Goal: Information Seeking & Learning: Learn about a topic

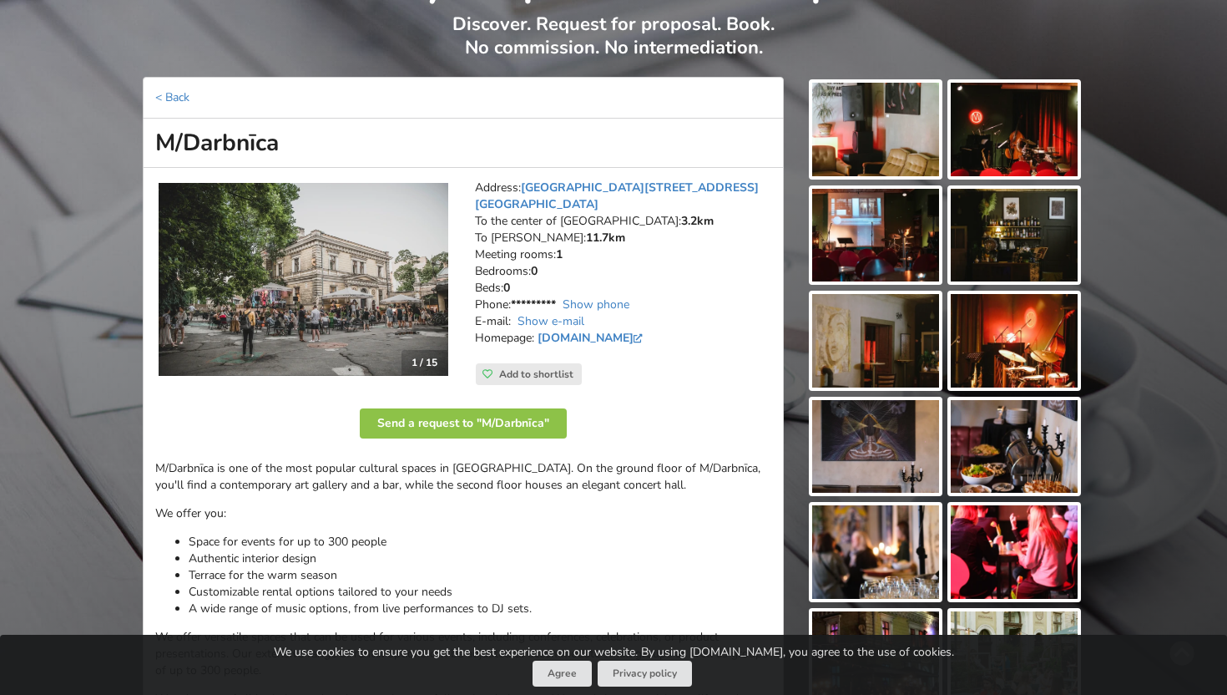
scroll to position [120, 0]
click at [372, 279] on img at bounding box center [304, 279] width 290 height 194
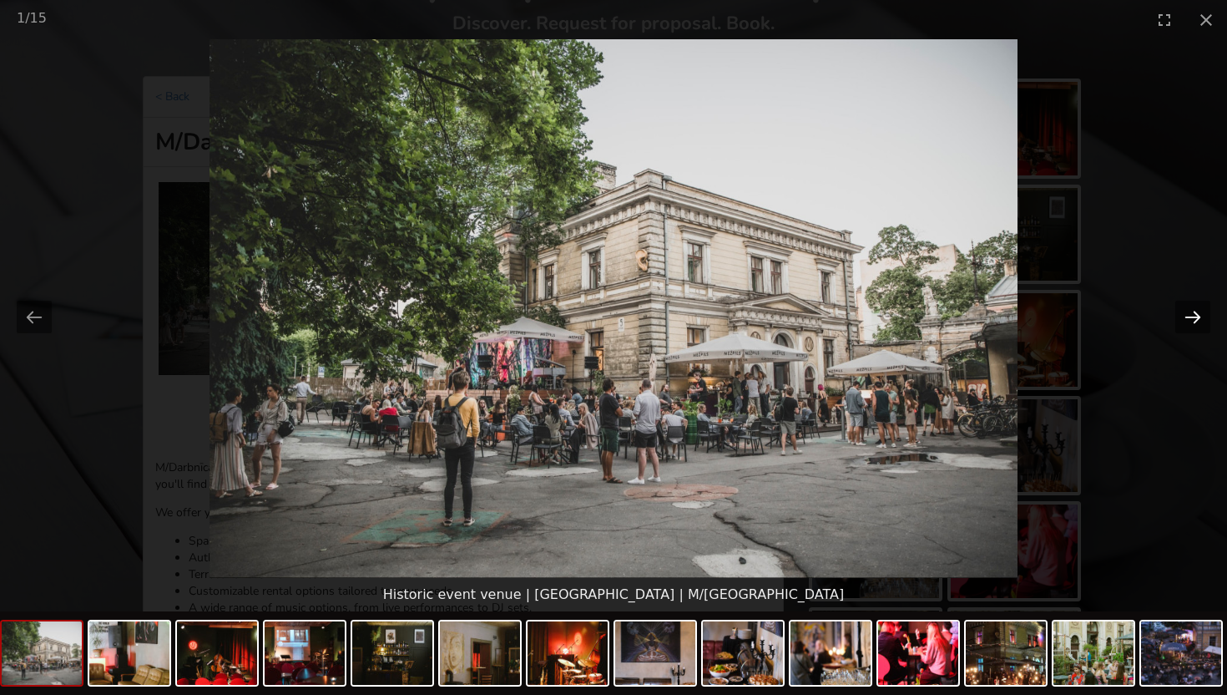
click at [1200, 319] on button "Next slide" at bounding box center [1192, 317] width 35 height 33
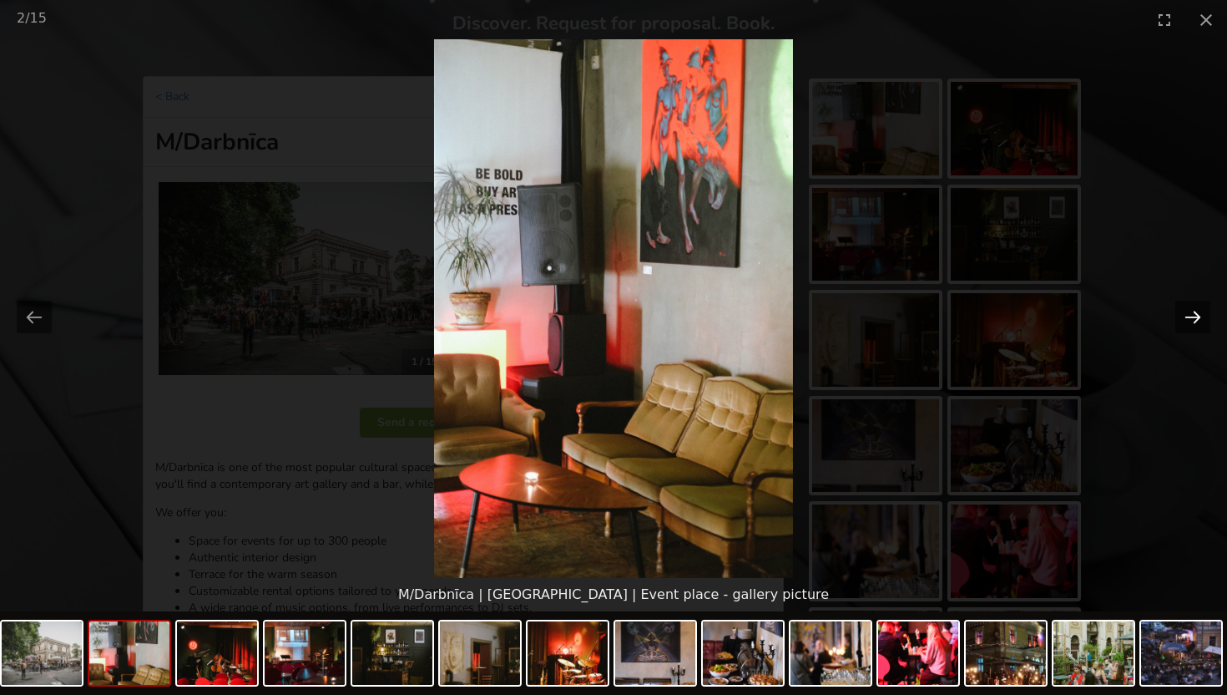
click at [1200, 319] on button "Next slide" at bounding box center [1192, 317] width 35 height 33
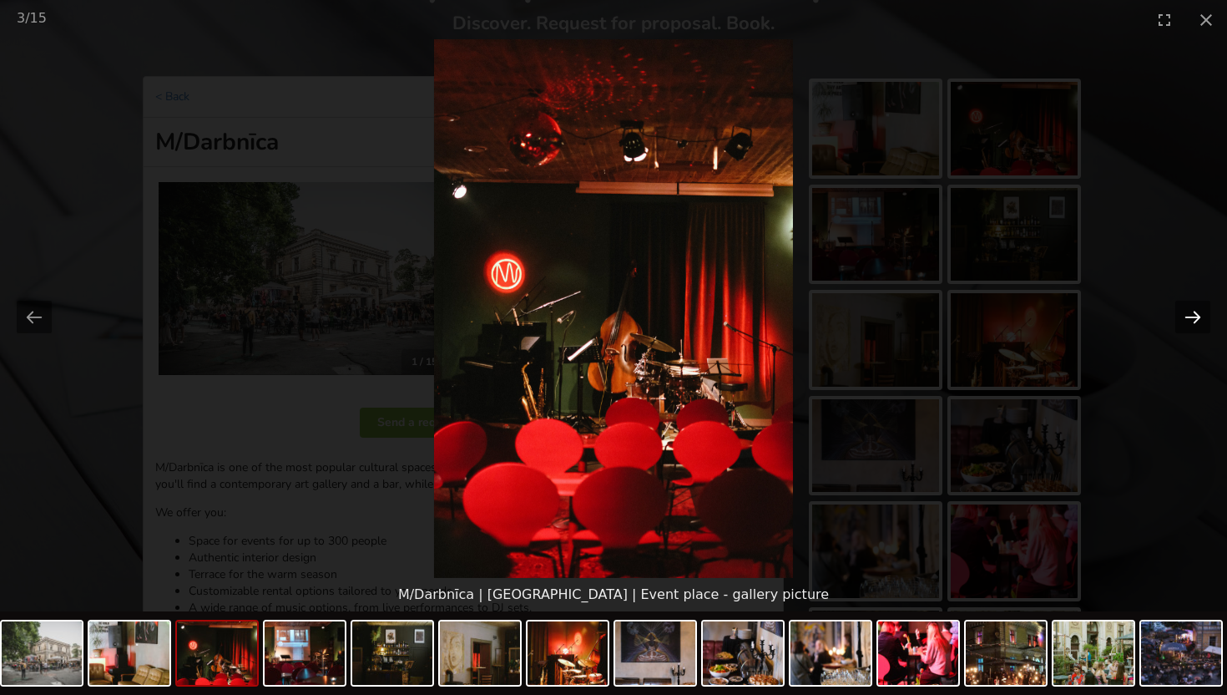
click at [1200, 317] on button "Next slide" at bounding box center [1192, 317] width 35 height 33
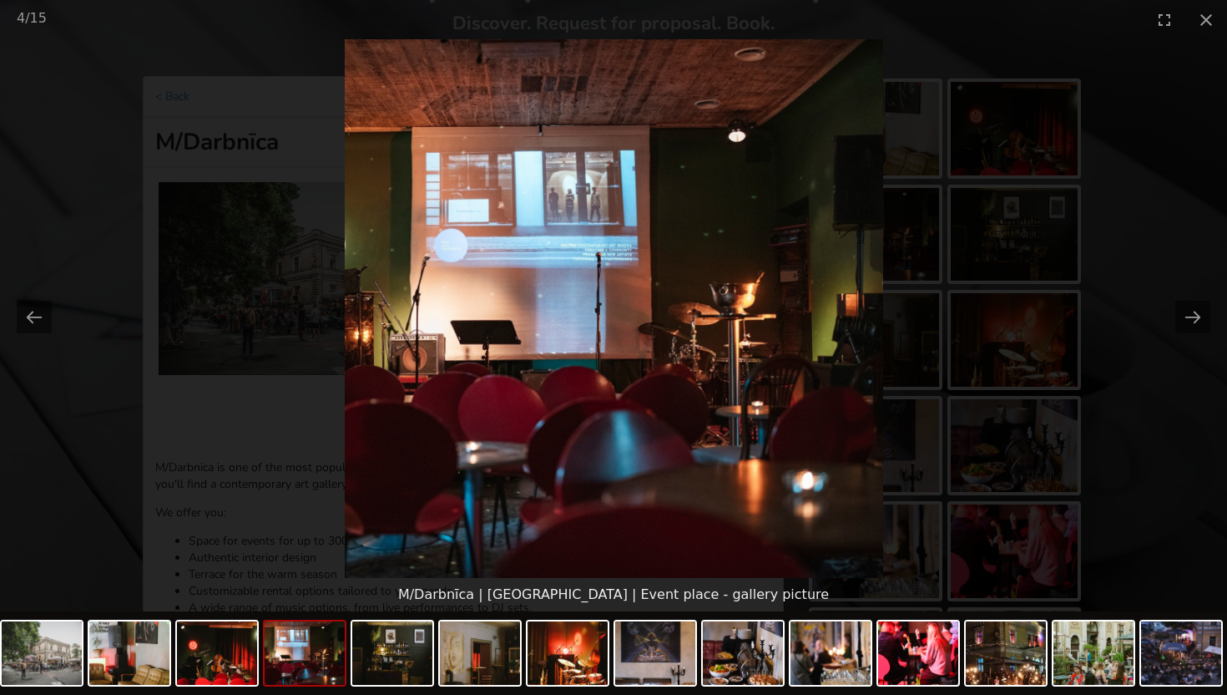
click at [464, 492] on img at bounding box center [614, 308] width 538 height 538
click at [1205, 305] on button "Next slide" at bounding box center [1192, 317] width 35 height 33
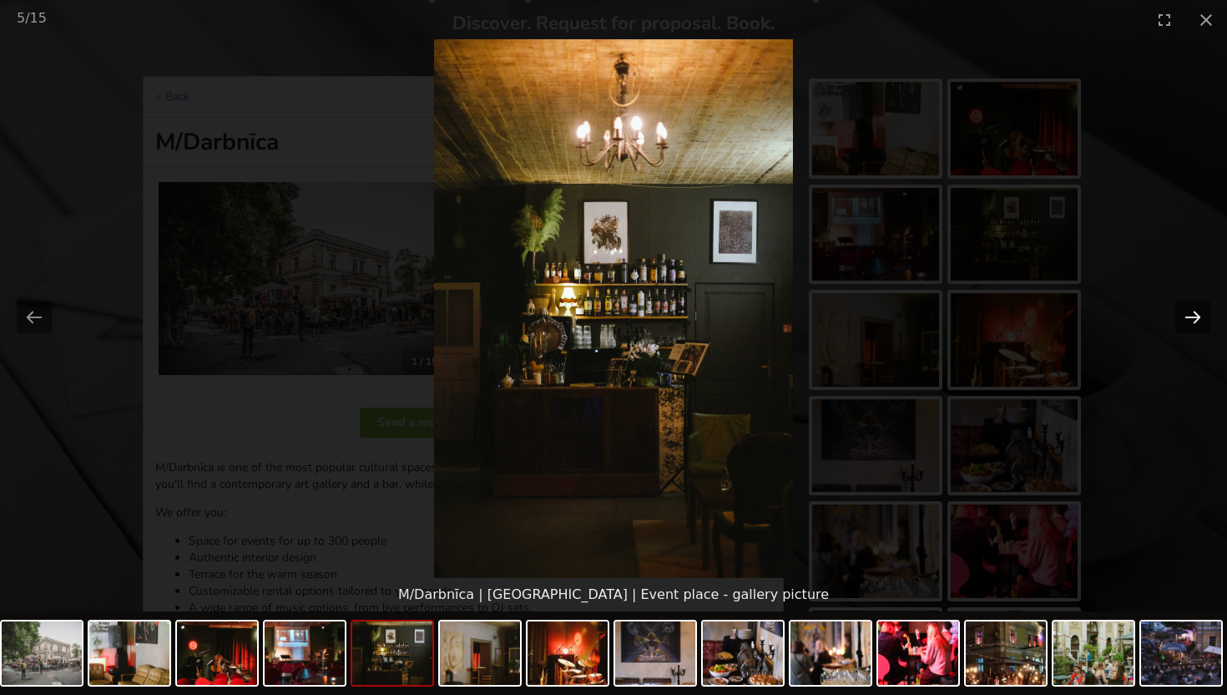
click at [1199, 311] on button "Next slide" at bounding box center [1192, 317] width 35 height 33
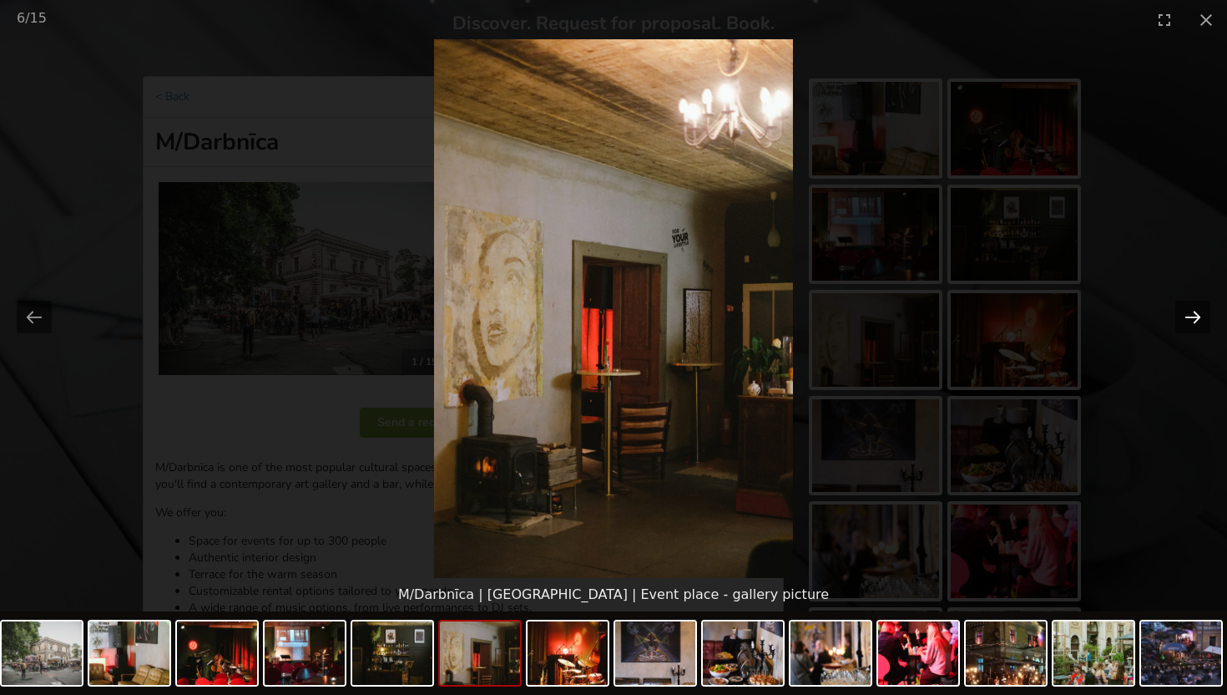
click at [1199, 311] on button "Next slide" at bounding box center [1192, 317] width 35 height 33
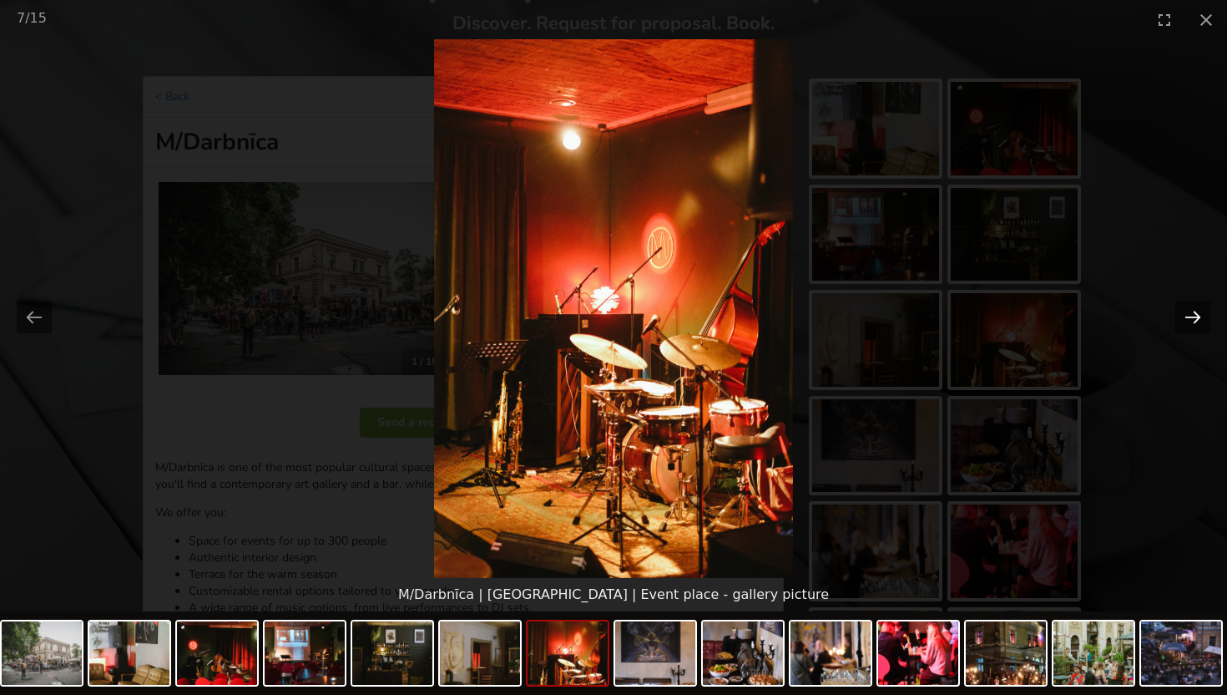
click at [1199, 311] on button "Next slide" at bounding box center [1192, 317] width 35 height 33
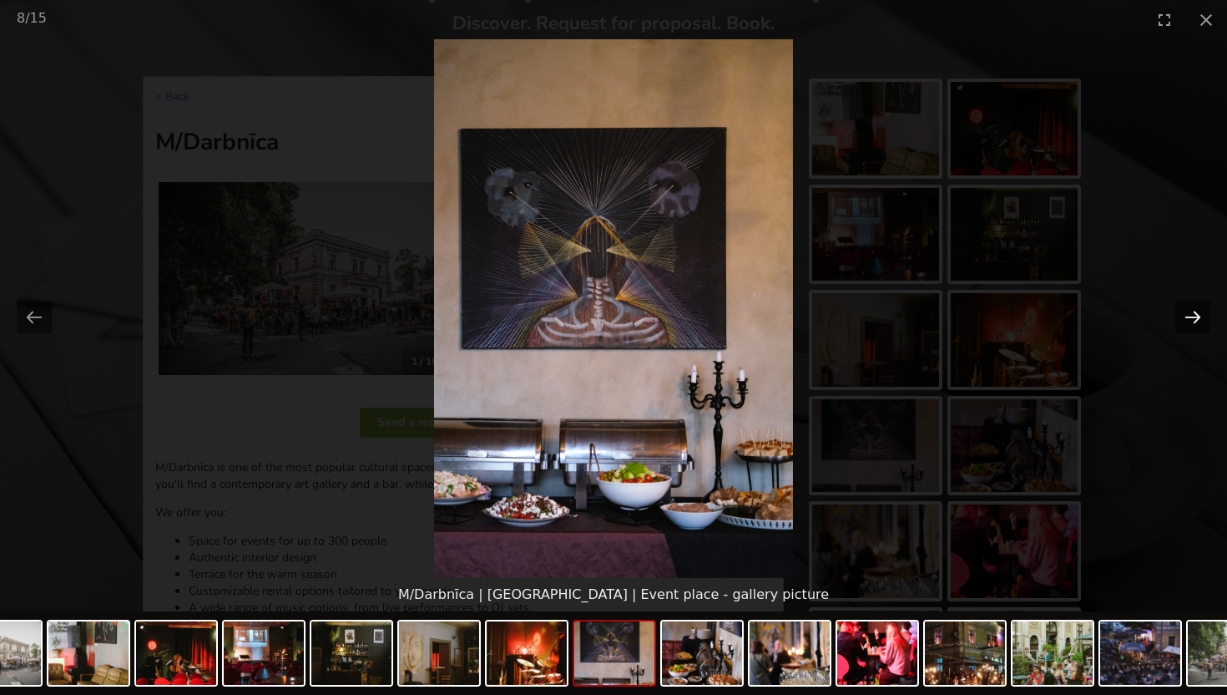
click at [1198, 315] on button "Next slide" at bounding box center [1192, 317] width 35 height 33
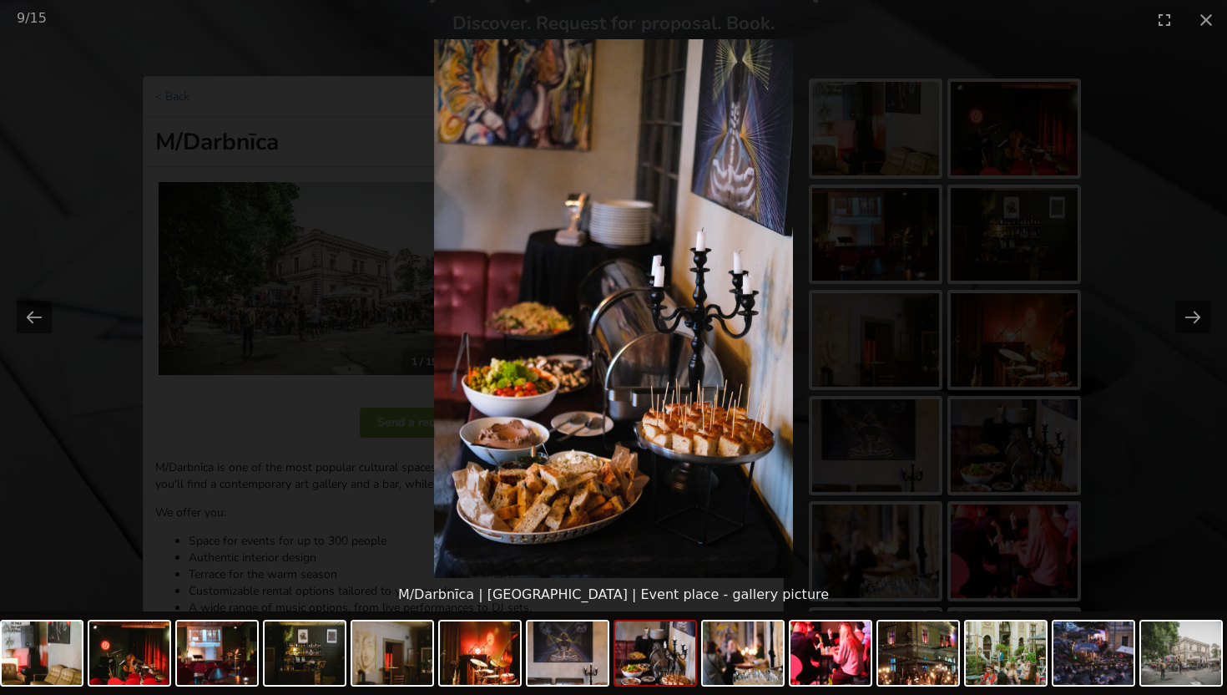
click at [1069, 297] on picture at bounding box center [613, 308] width 1227 height 538
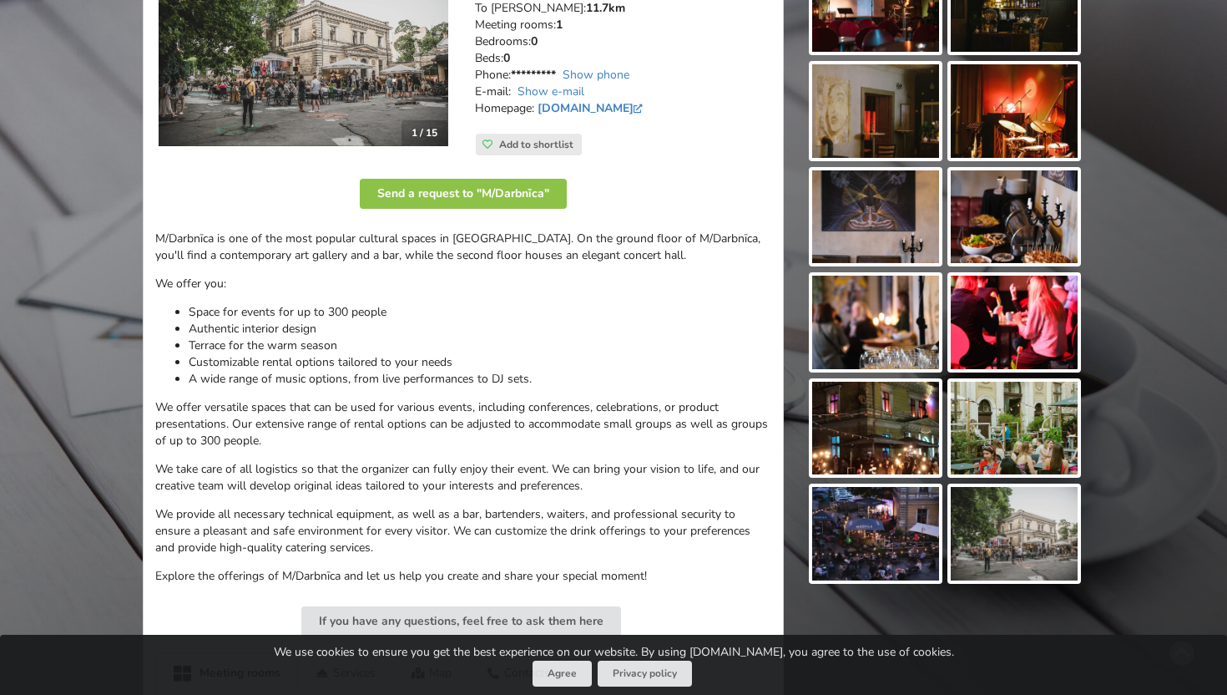
scroll to position [350, 0]
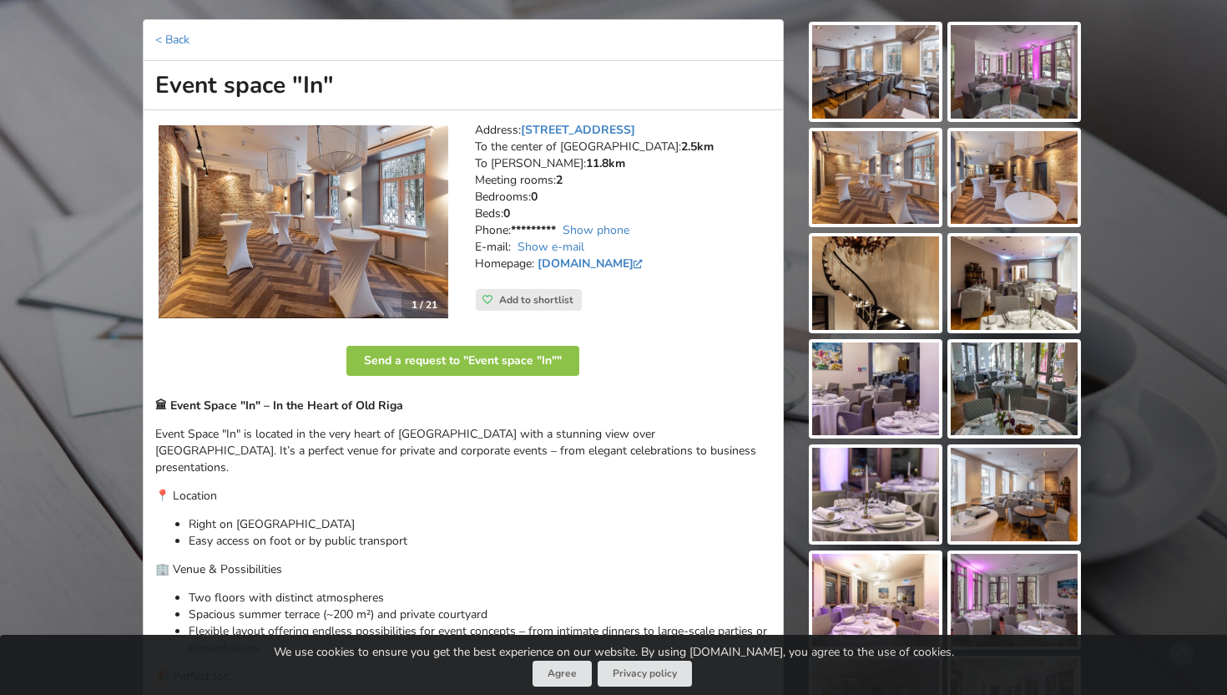
scroll to position [169, 0]
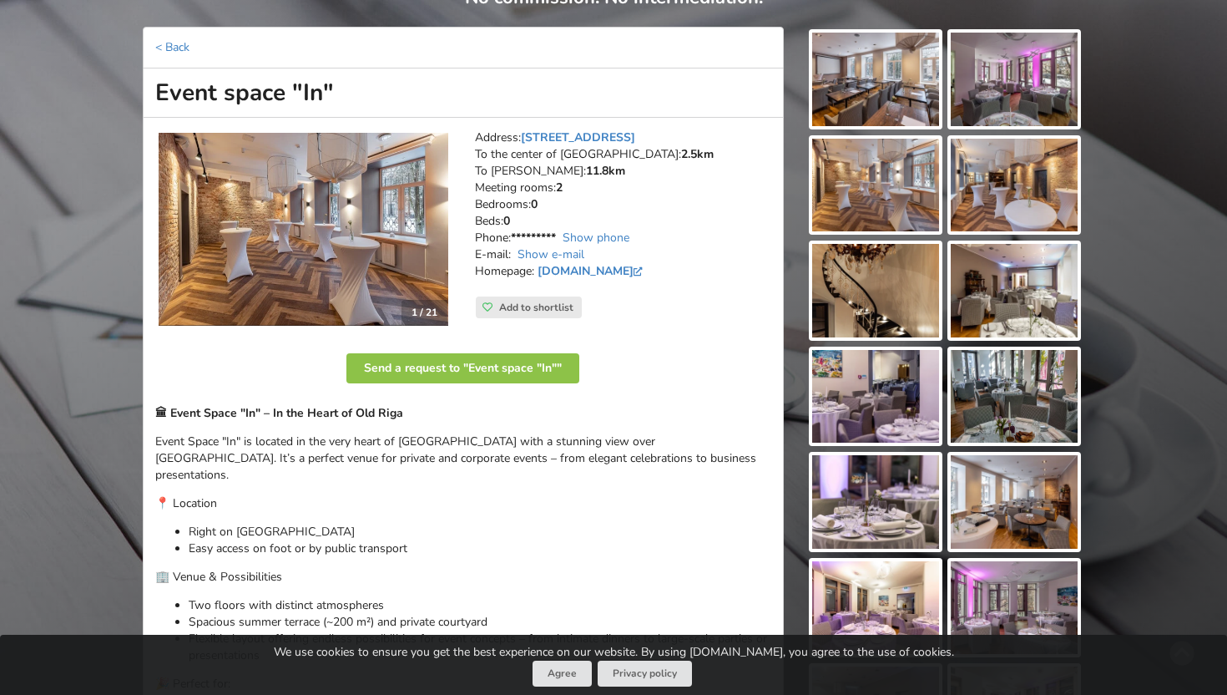
click at [346, 200] on img at bounding box center [304, 230] width 290 height 194
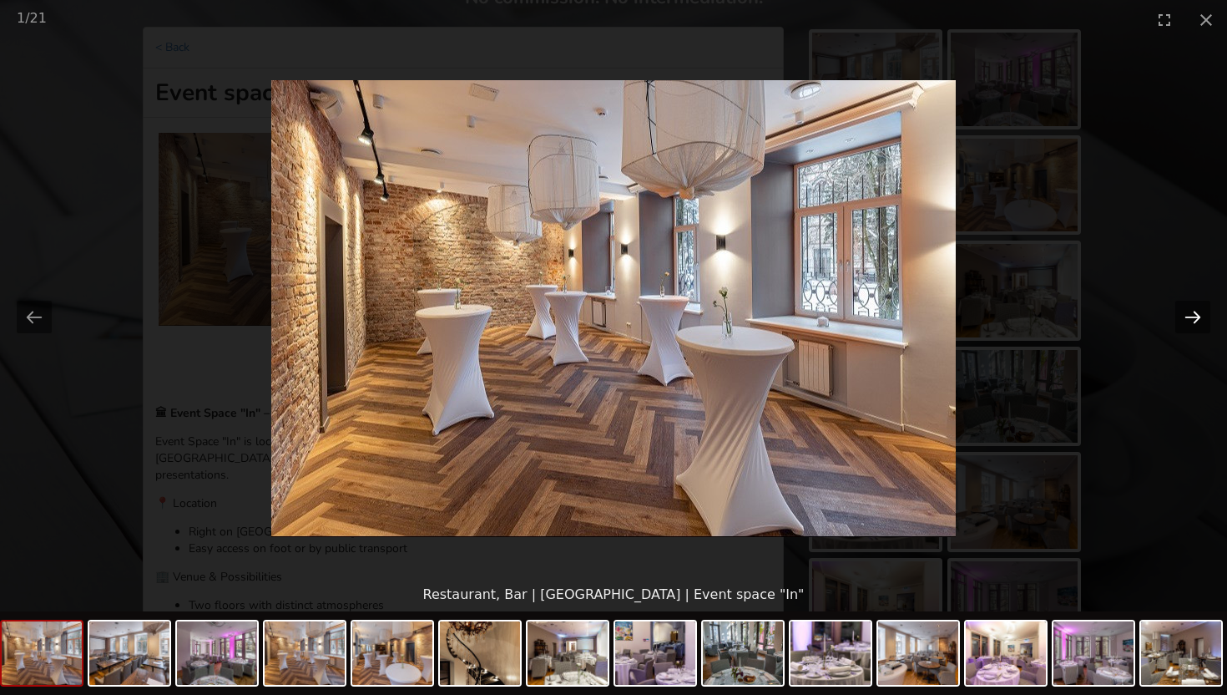
click at [1184, 316] on button "Next slide" at bounding box center [1192, 317] width 35 height 33
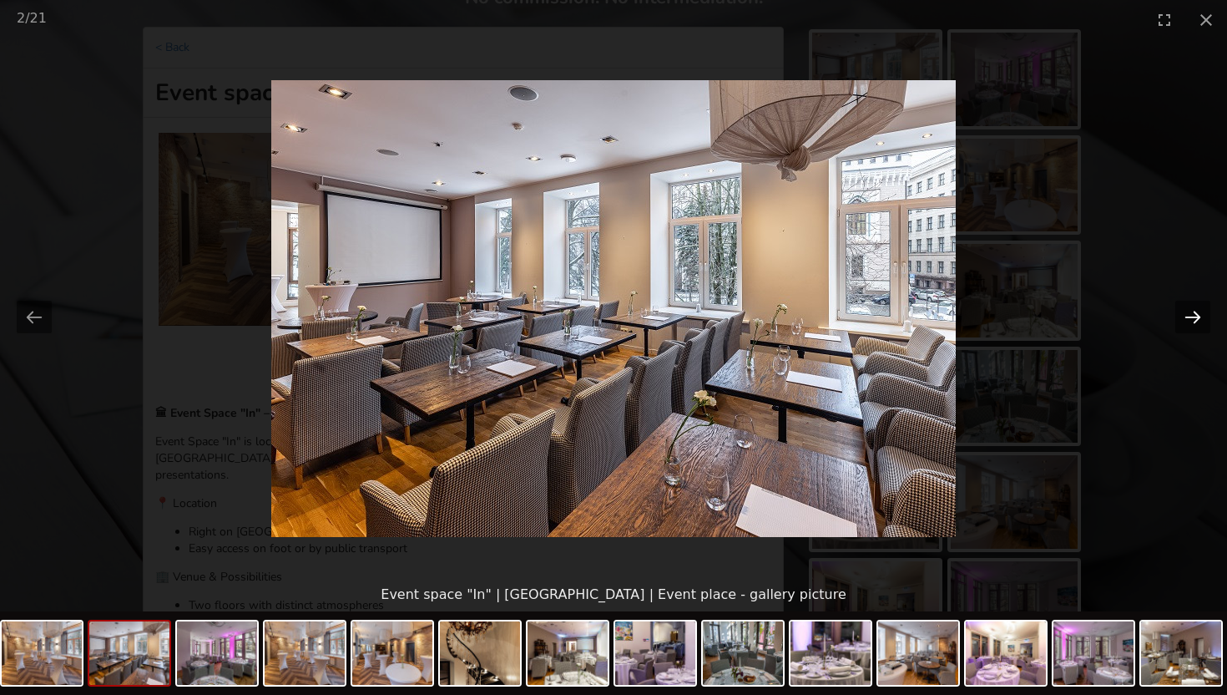
click at [1184, 316] on button "Next slide" at bounding box center [1192, 317] width 35 height 33
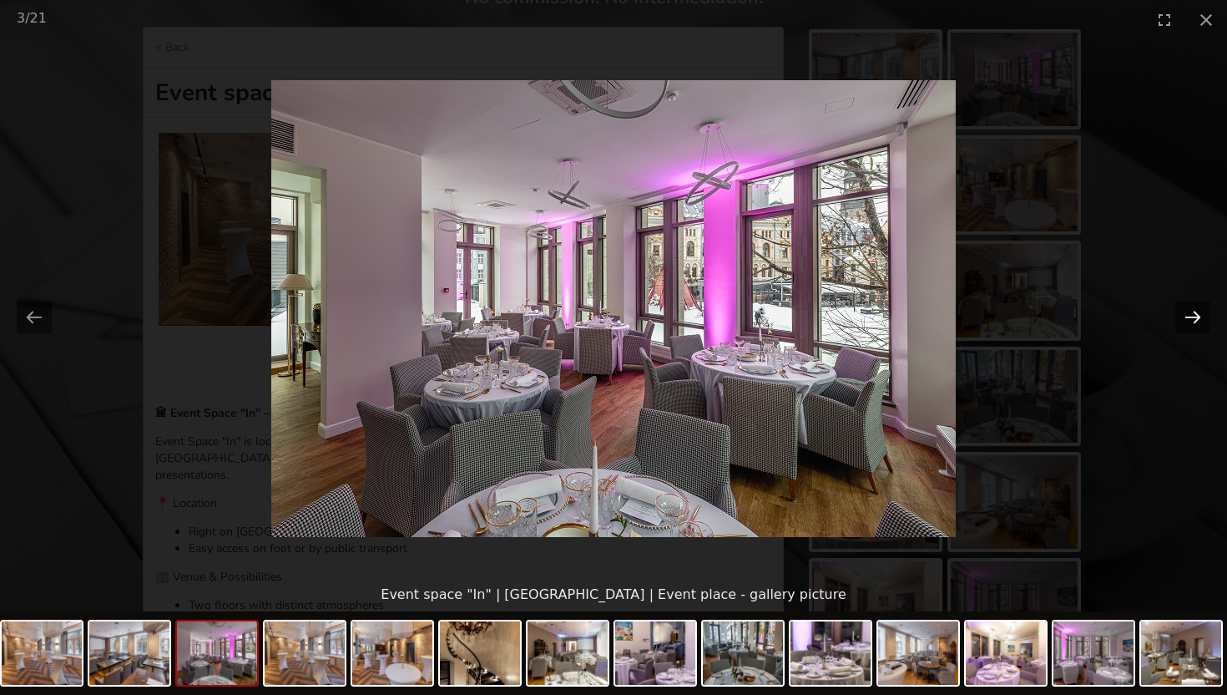
click at [1184, 316] on button "Next slide" at bounding box center [1192, 317] width 35 height 33
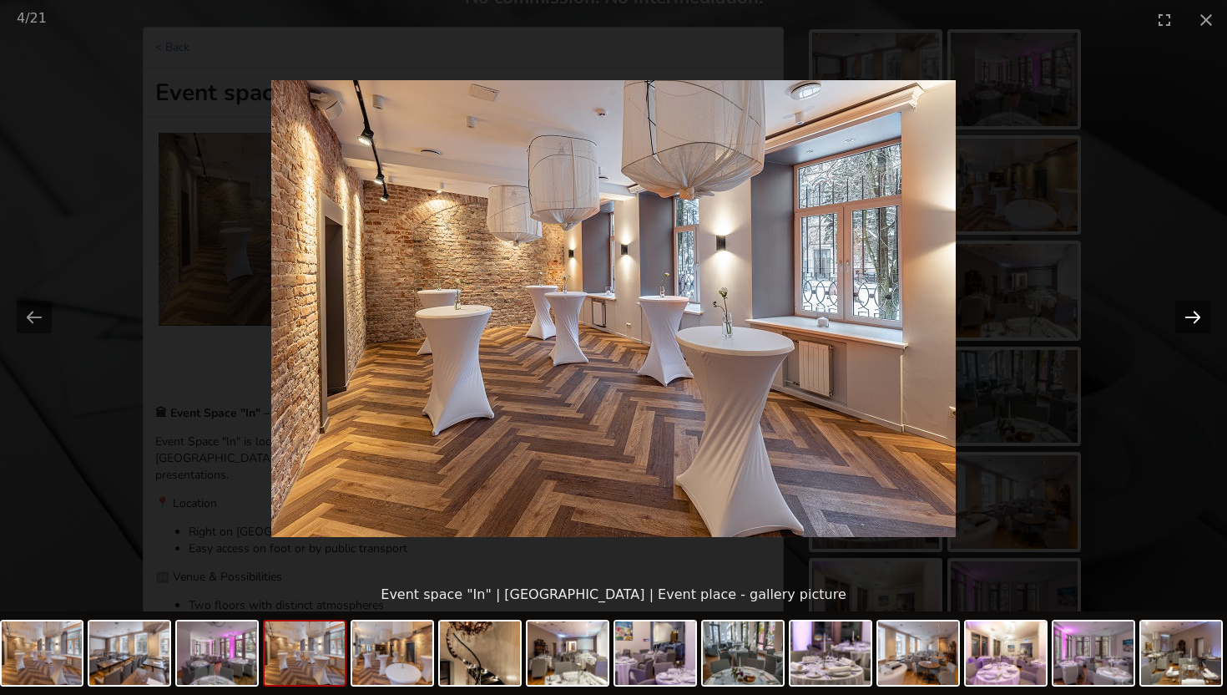
click at [1184, 316] on button "Next slide" at bounding box center [1192, 317] width 35 height 33
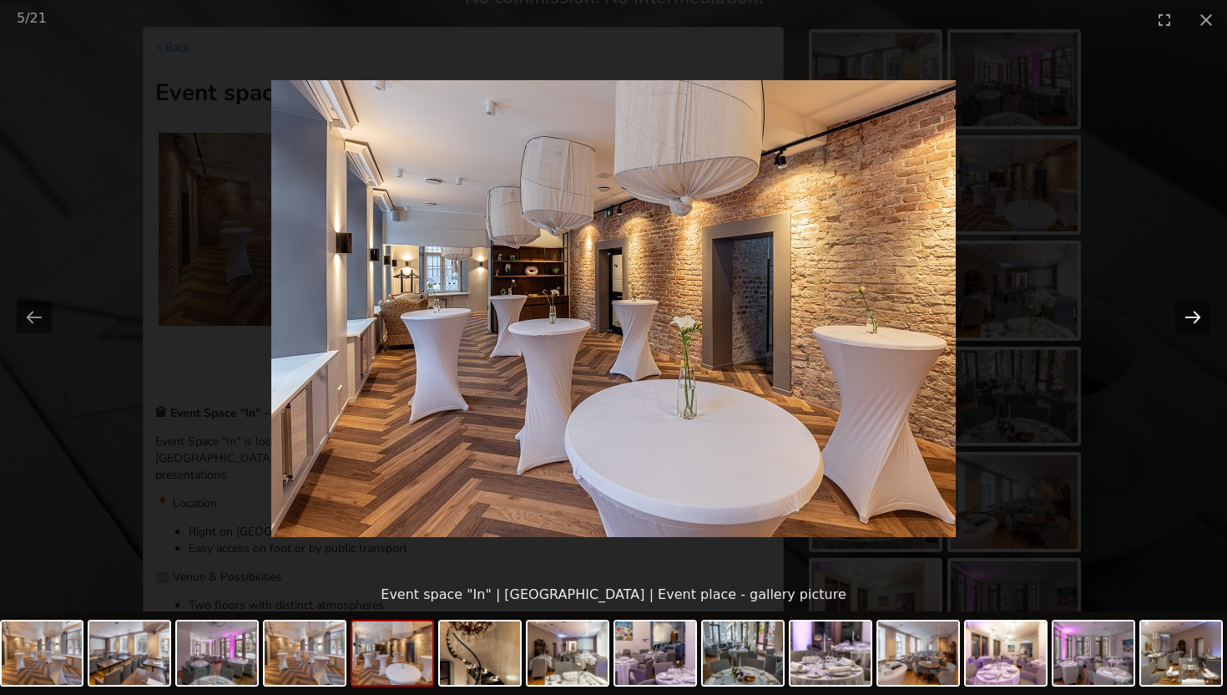
click at [1184, 316] on button "Next slide" at bounding box center [1192, 317] width 35 height 33
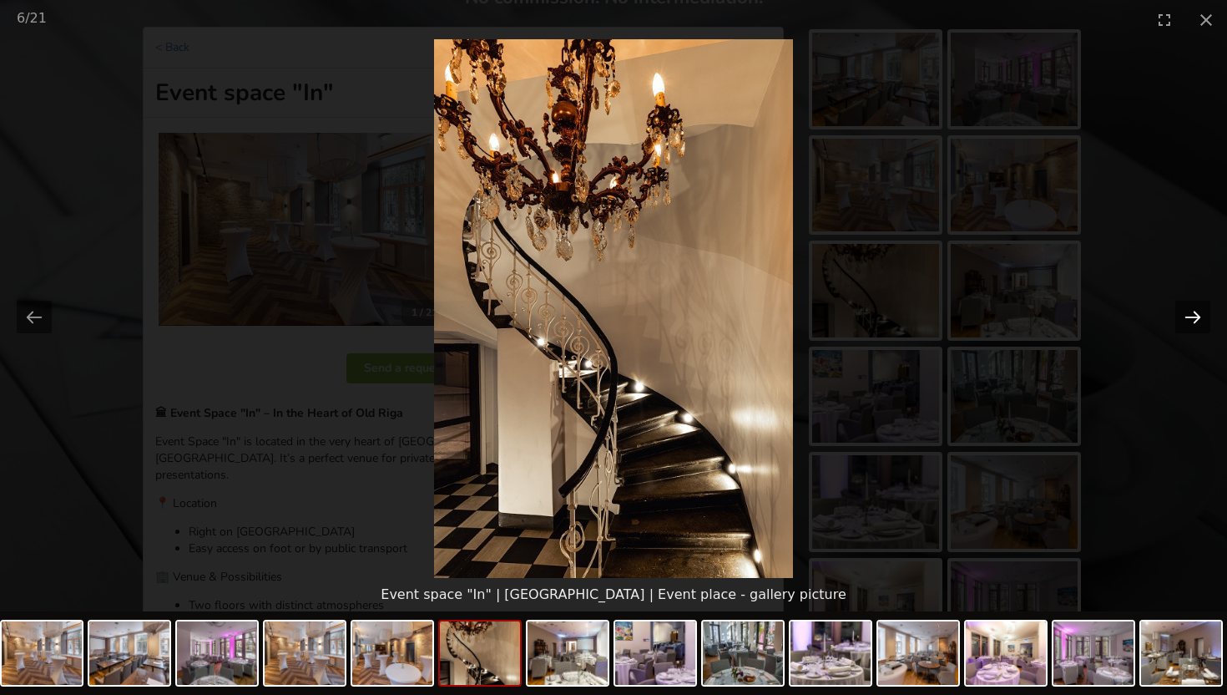
click at [1184, 316] on button "Next slide" at bounding box center [1192, 317] width 35 height 33
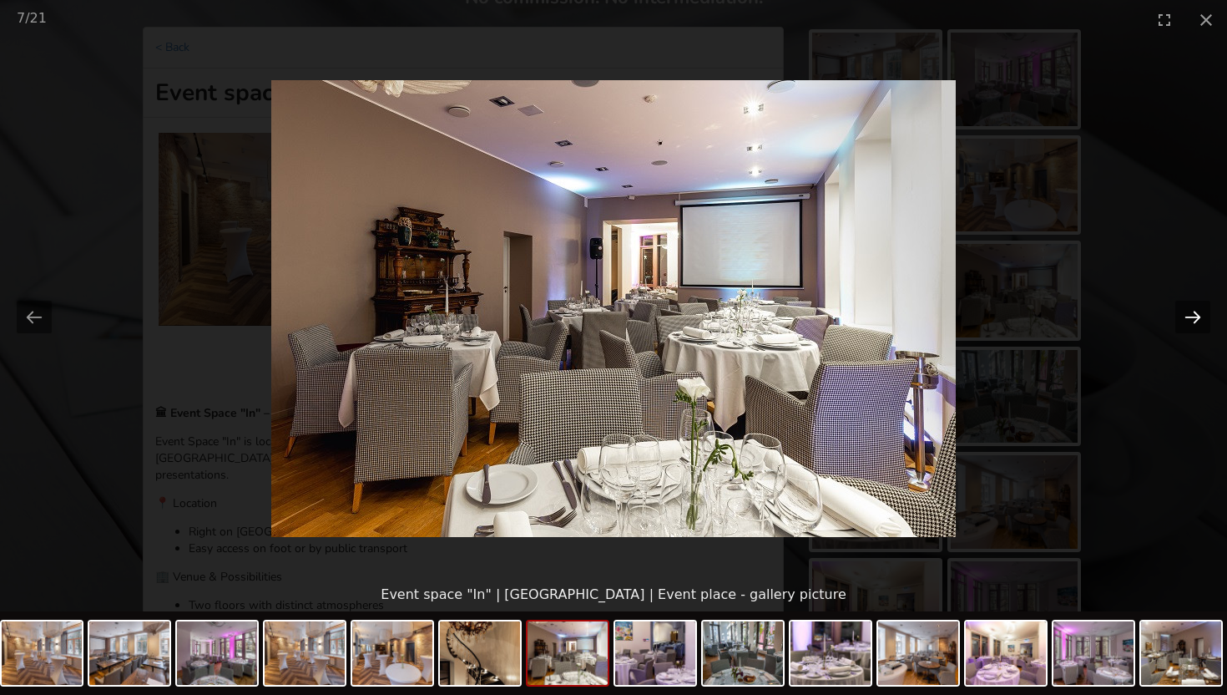
click at [1185, 316] on button "Next slide" at bounding box center [1192, 317] width 35 height 33
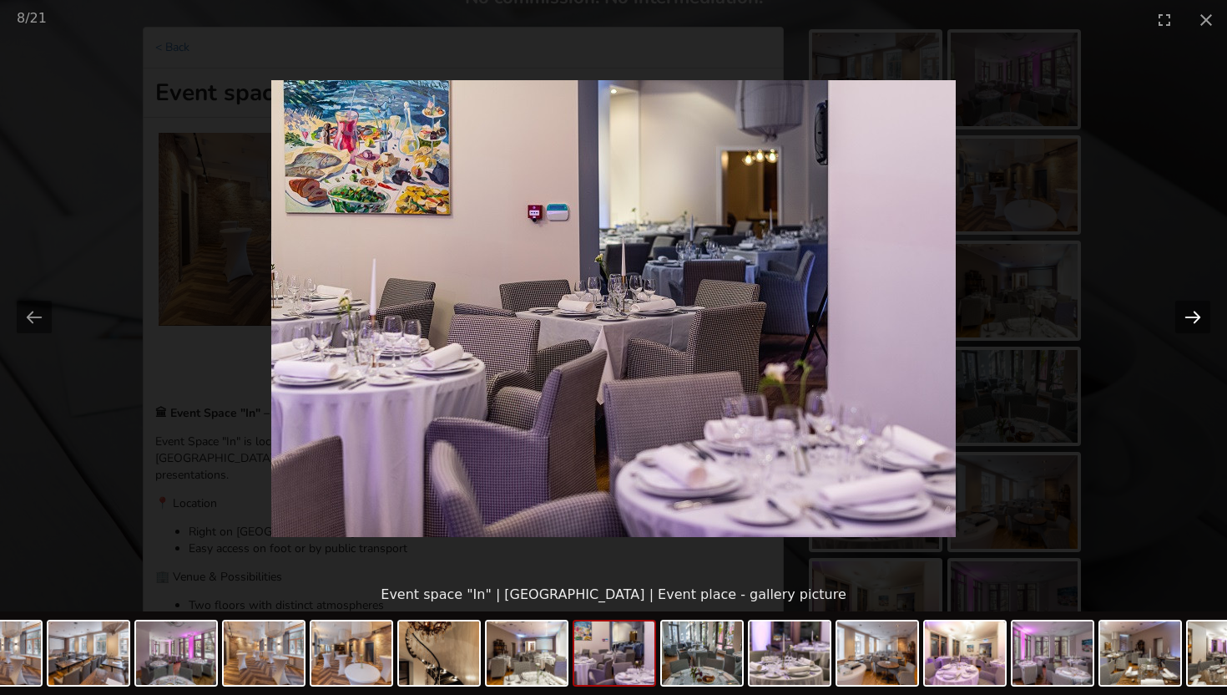
click at [1185, 316] on button "Next slide" at bounding box center [1192, 317] width 35 height 33
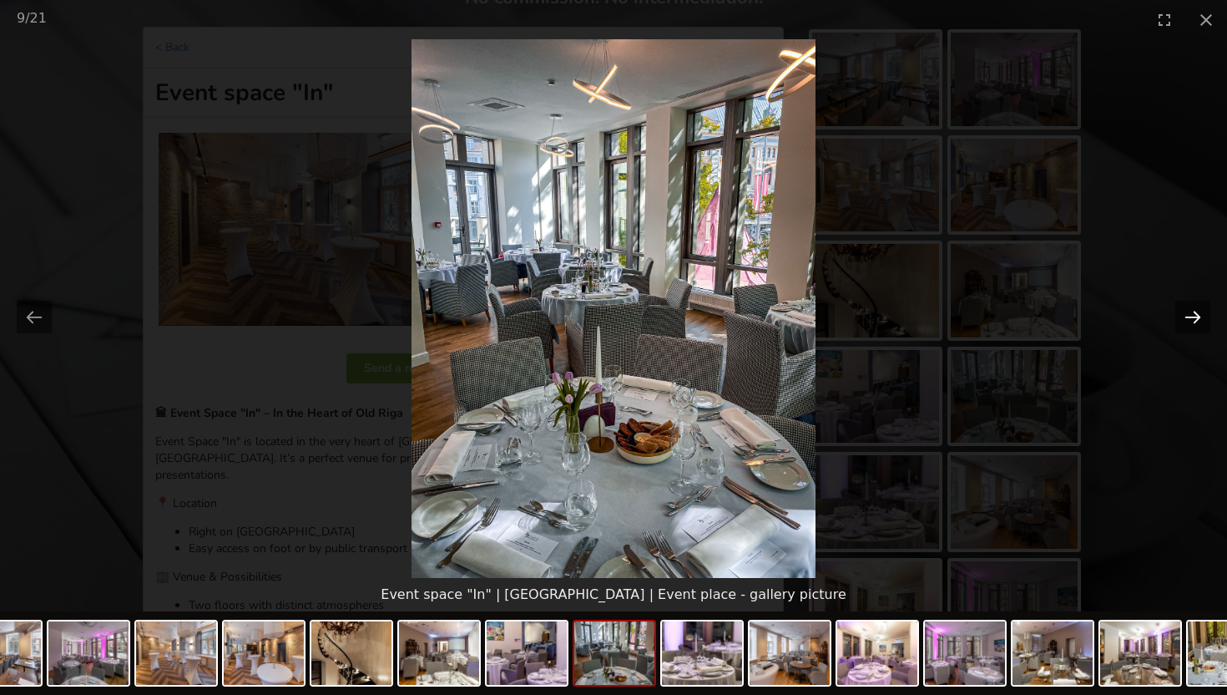
click at [1185, 316] on button "Next slide" at bounding box center [1192, 317] width 35 height 33
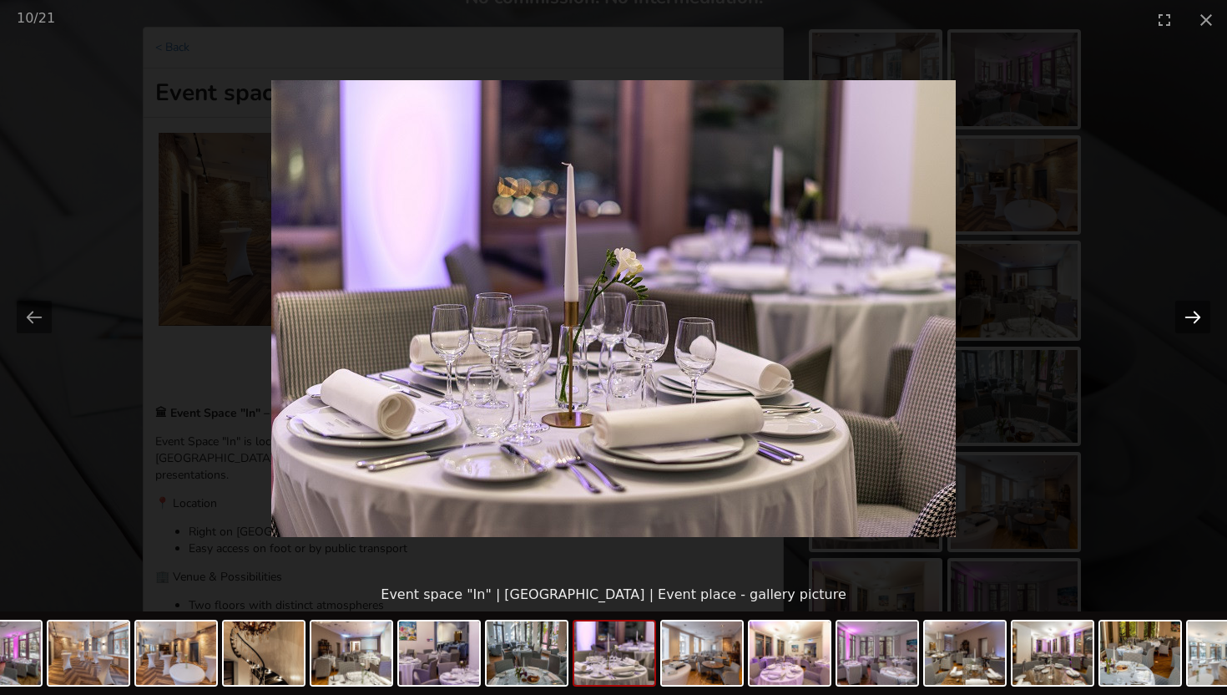
click at [1185, 316] on button "Next slide" at bounding box center [1192, 317] width 35 height 33
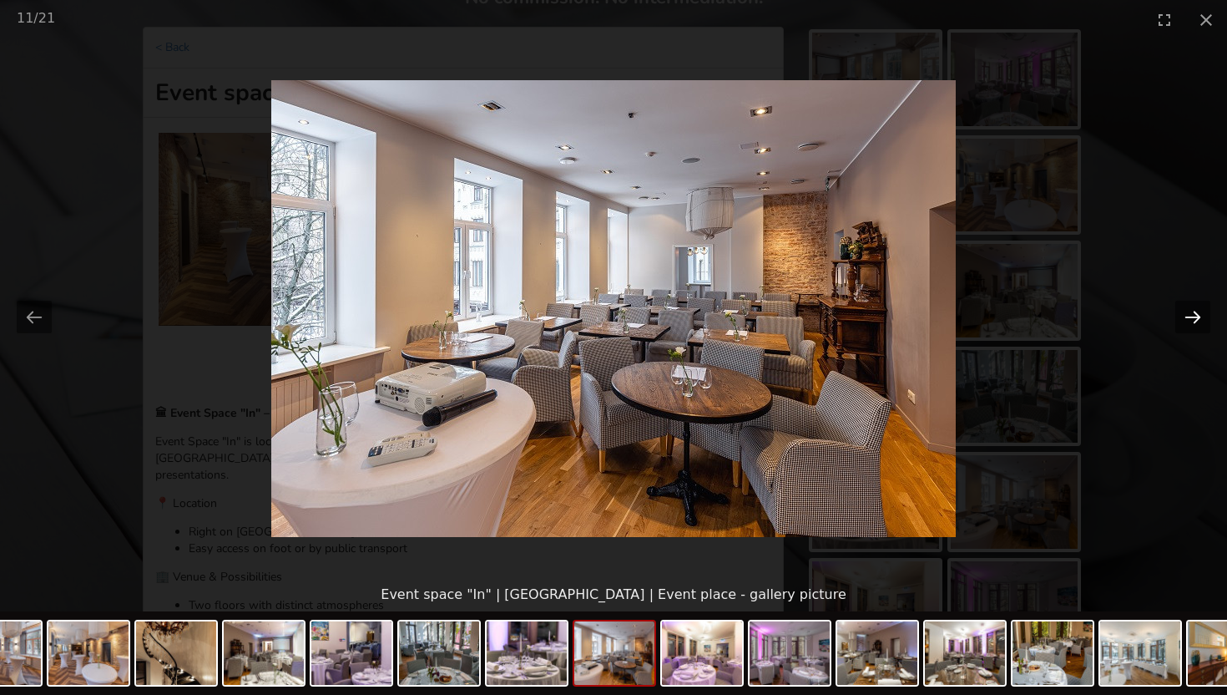
click at [1185, 316] on button "Next slide" at bounding box center [1192, 317] width 35 height 33
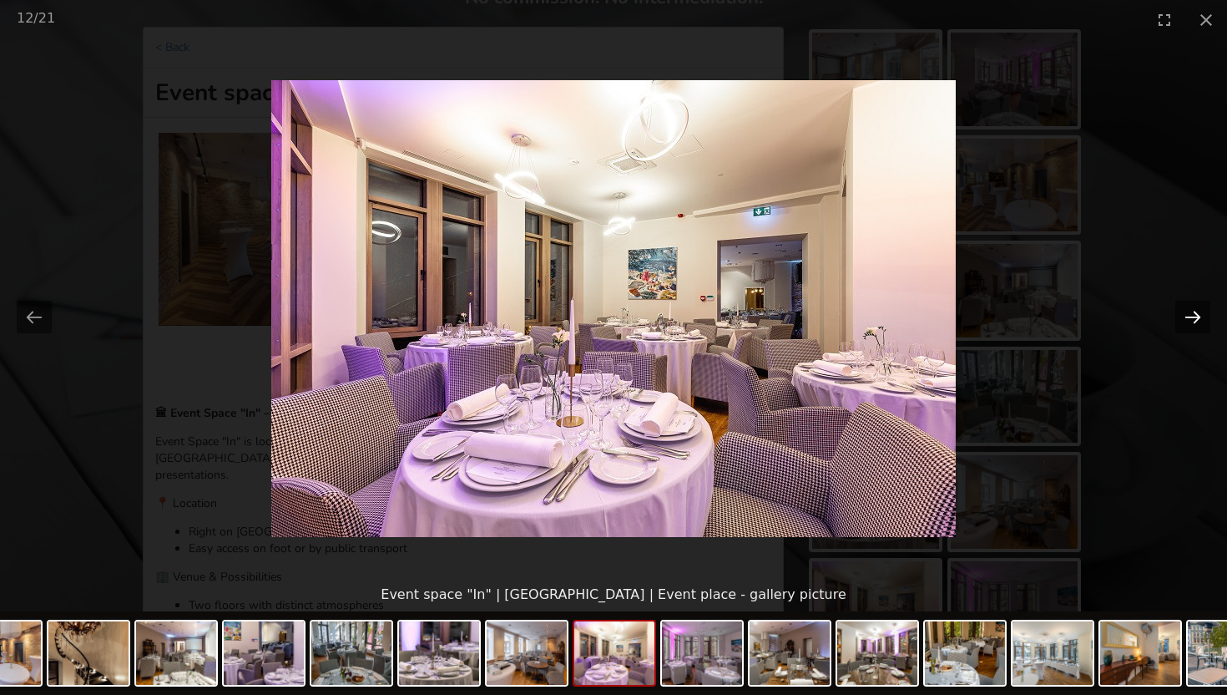
click at [1185, 316] on button "Next slide" at bounding box center [1192, 317] width 35 height 33
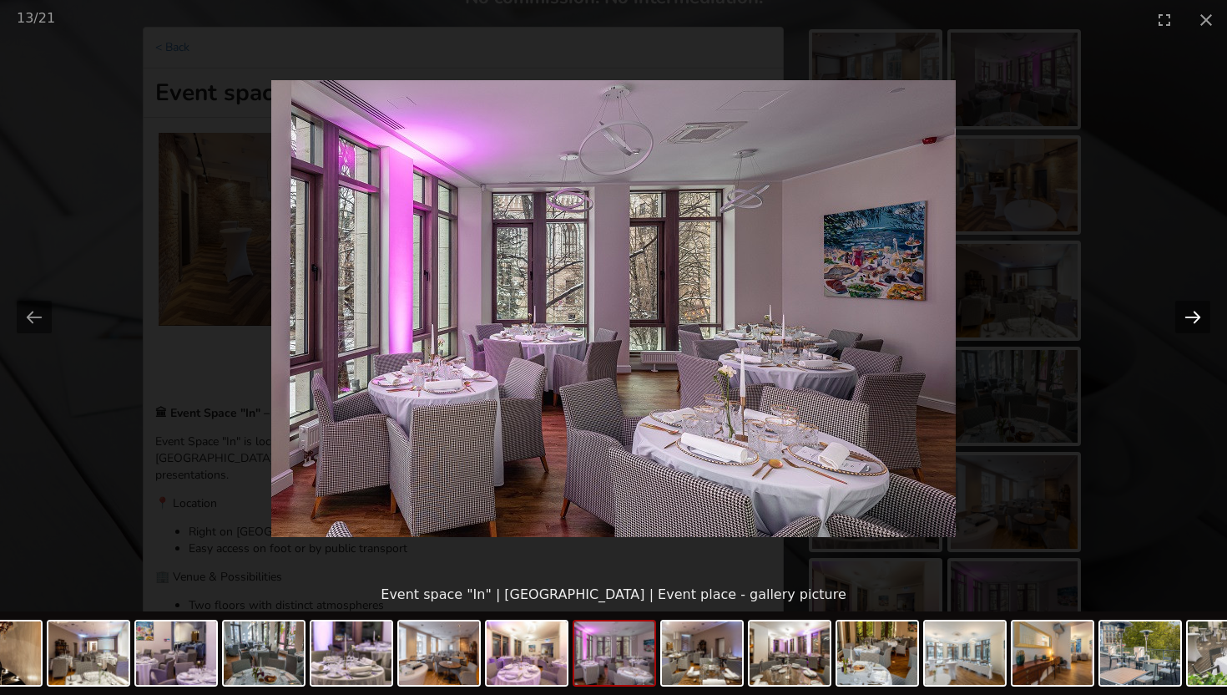
click at [1185, 316] on button "Next slide" at bounding box center [1192, 317] width 35 height 33
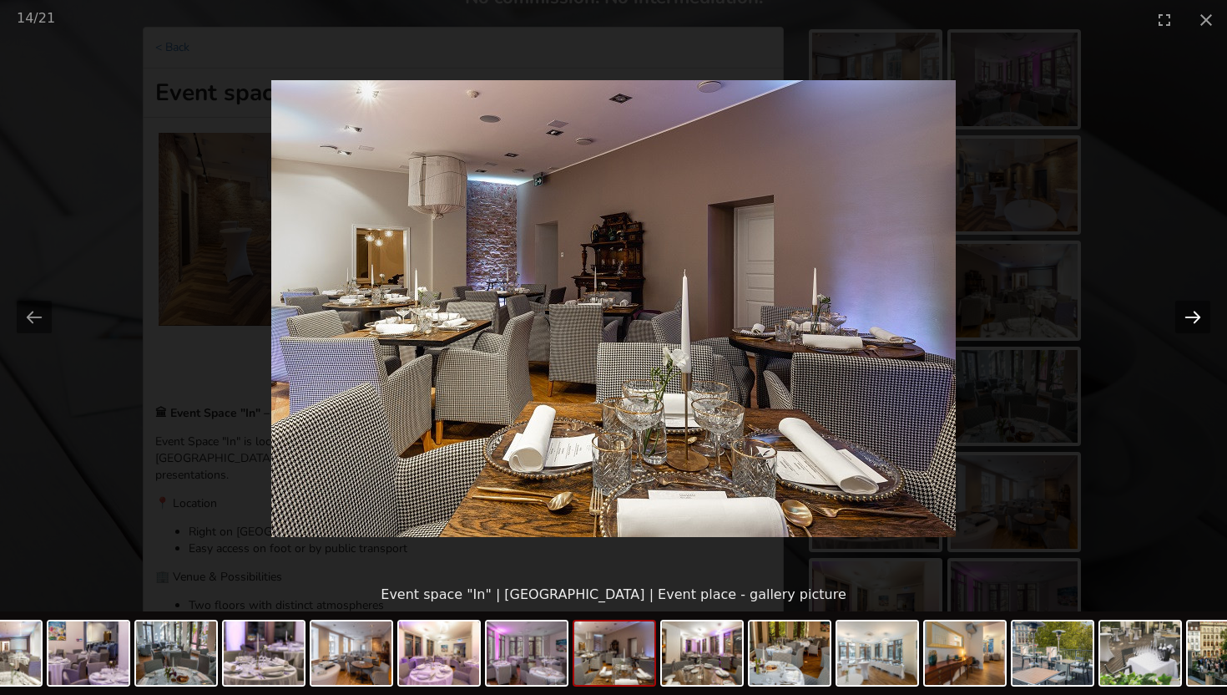
click at [1185, 316] on button "Next slide" at bounding box center [1192, 317] width 35 height 33
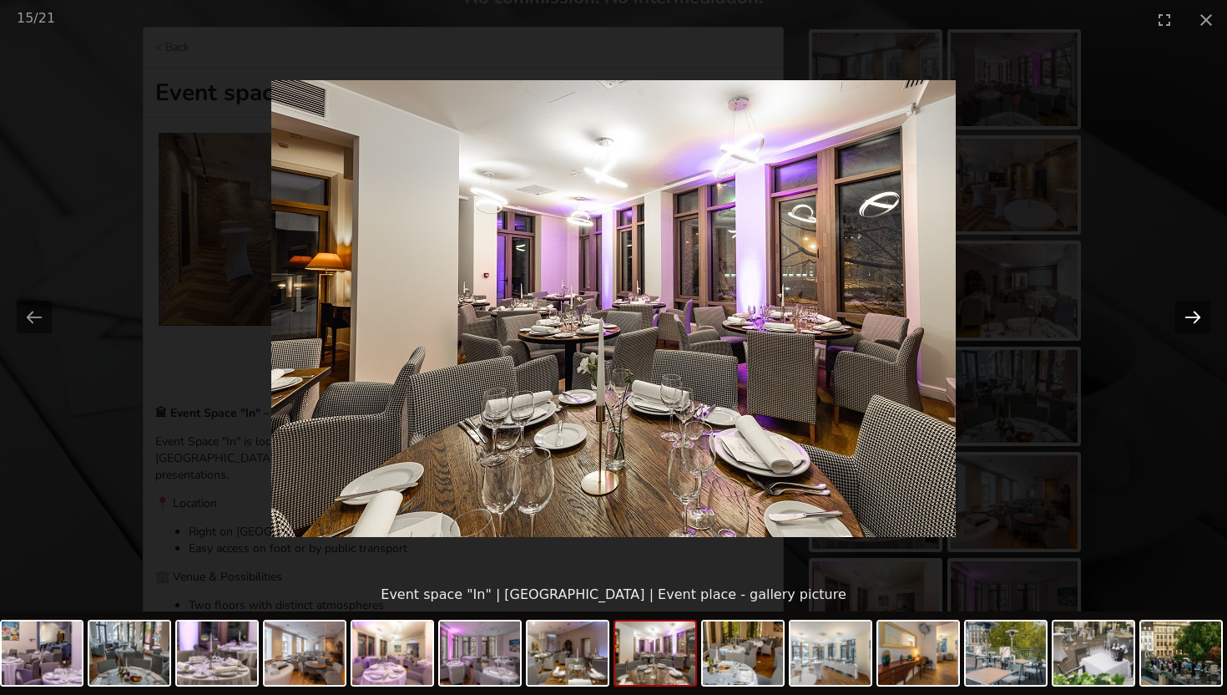
click at [1185, 316] on button "Next slide" at bounding box center [1192, 317] width 35 height 33
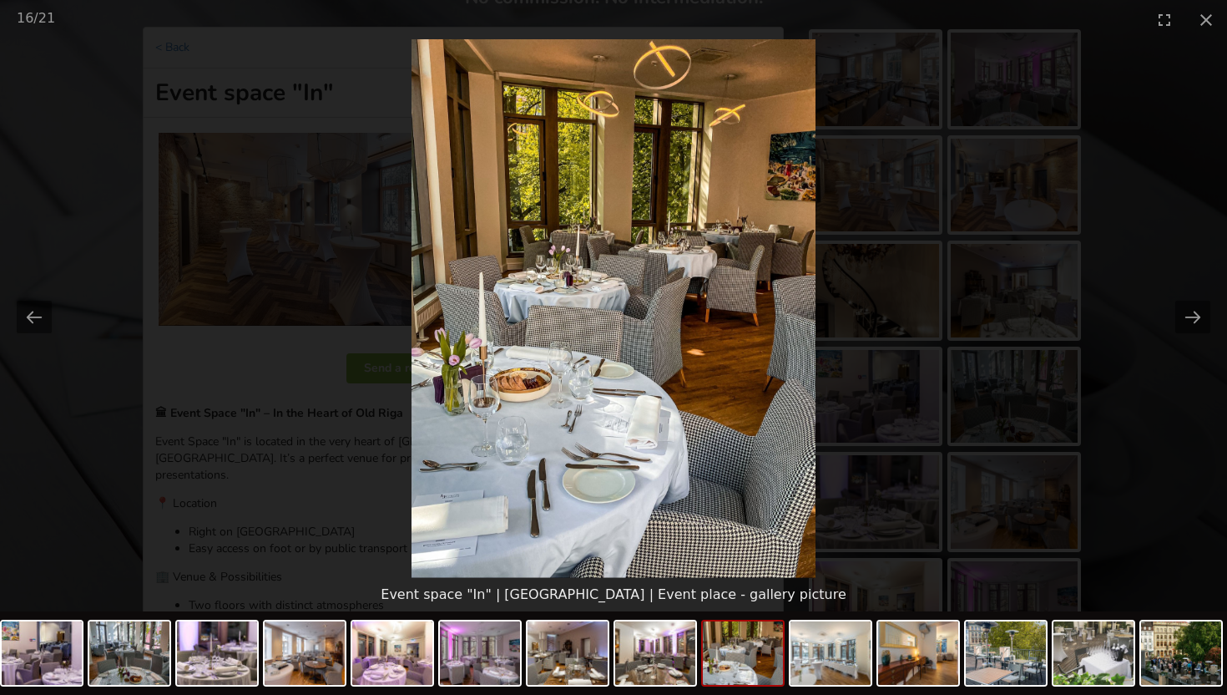
click at [1019, 296] on picture at bounding box center [613, 308] width 1227 height 538
click at [901, 255] on picture at bounding box center [613, 308] width 1227 height 538
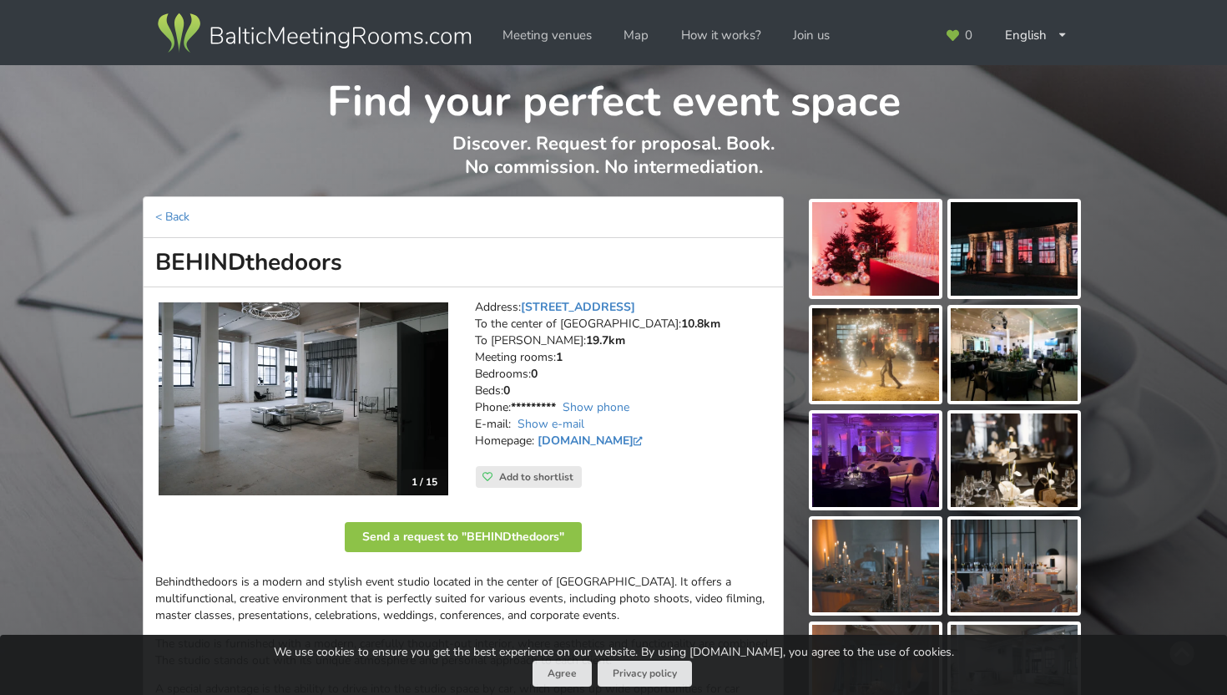
click at [257, 391] on img at bounding box center [304, 398] width 290 height 193
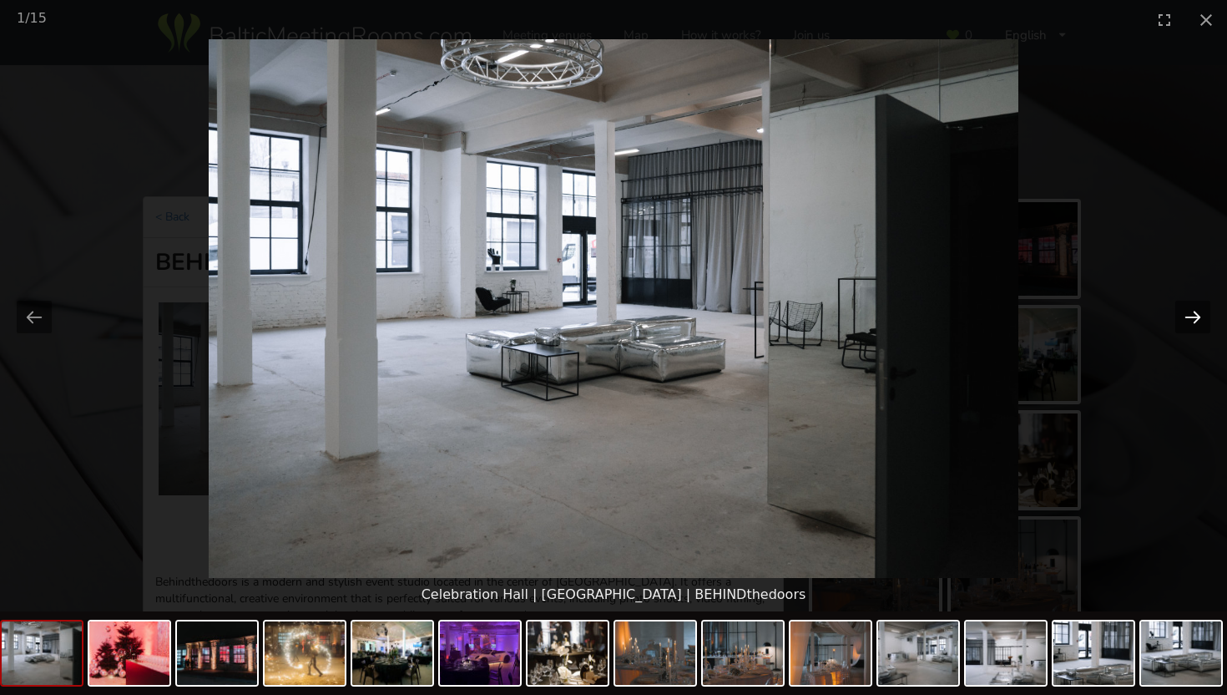
click at [1200, 316] on button "Next slide" at bounding box center [1192, 317] width 35 height 33
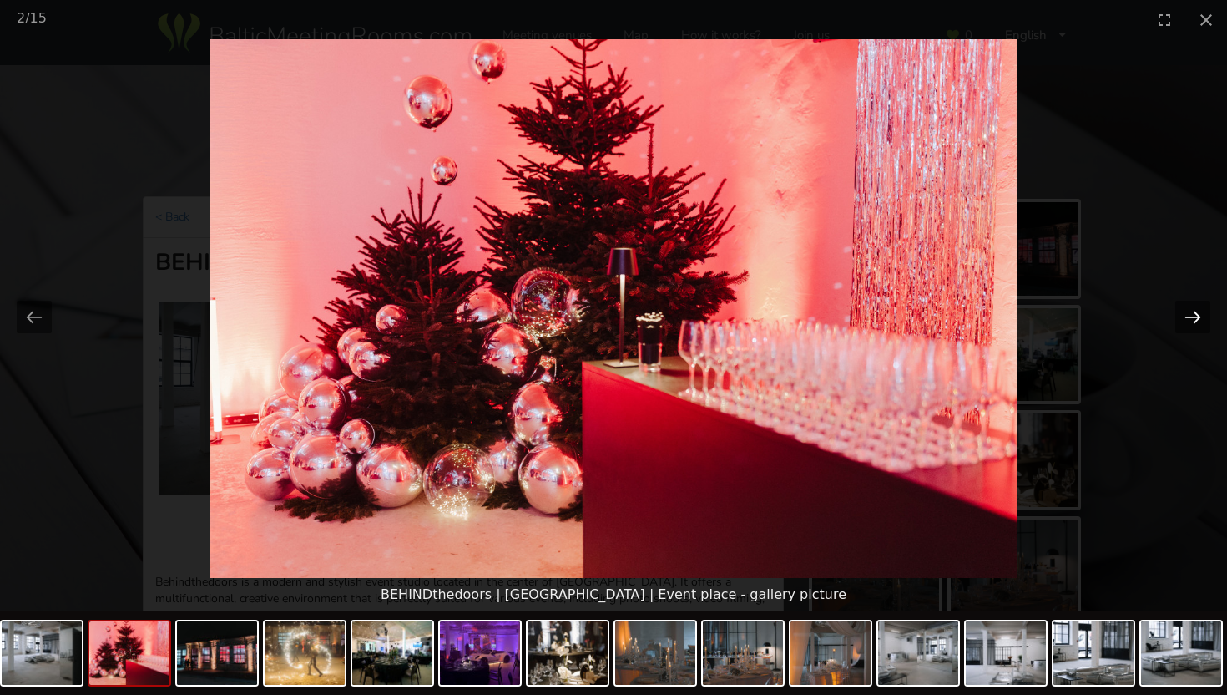
click at [1200, 316] on button "Next slide" at bounding box center [1192, 317] width 35 height 33
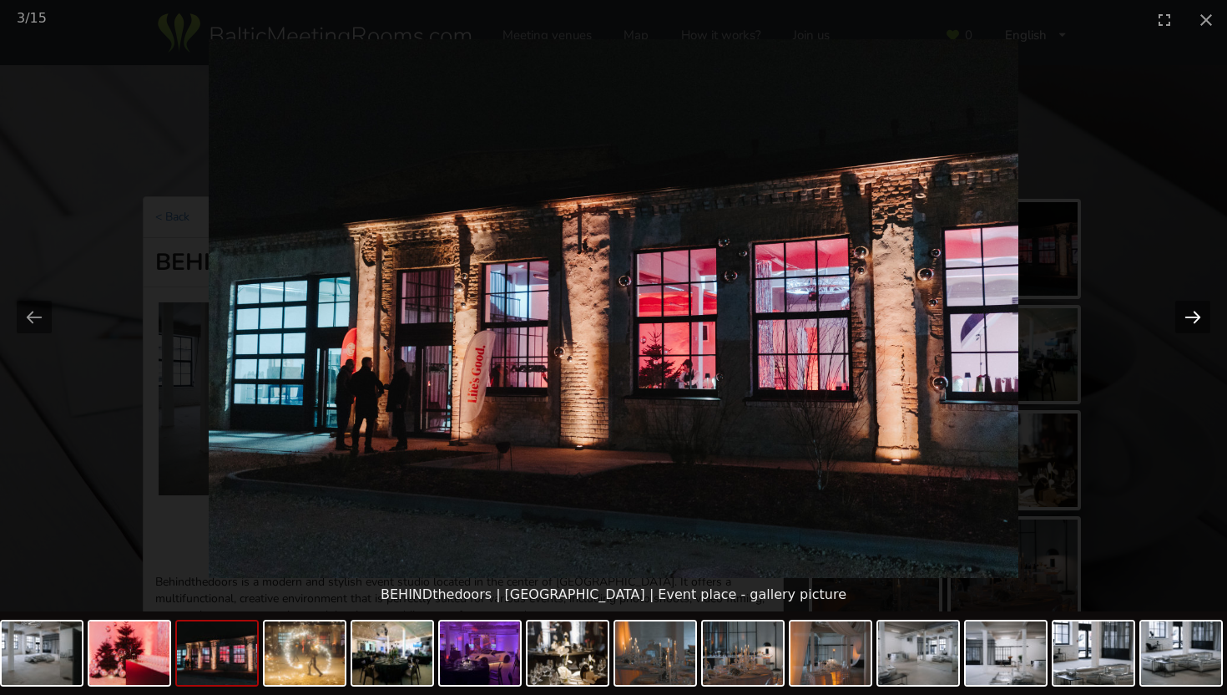
click at [1200, 316] on button "Next slide" at bounding box center [1192, 317] width 35 height 33
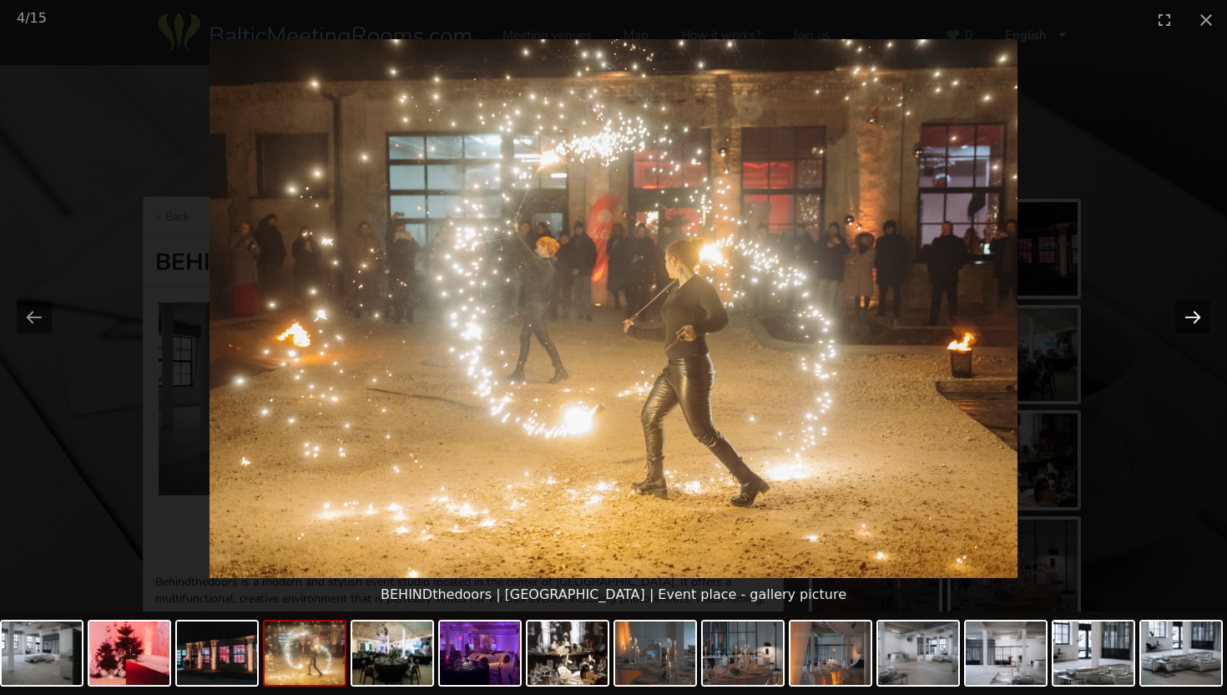
click at [1200, 316] on button "Next slide" at bounding box center [1192, 317] width 35 height 33
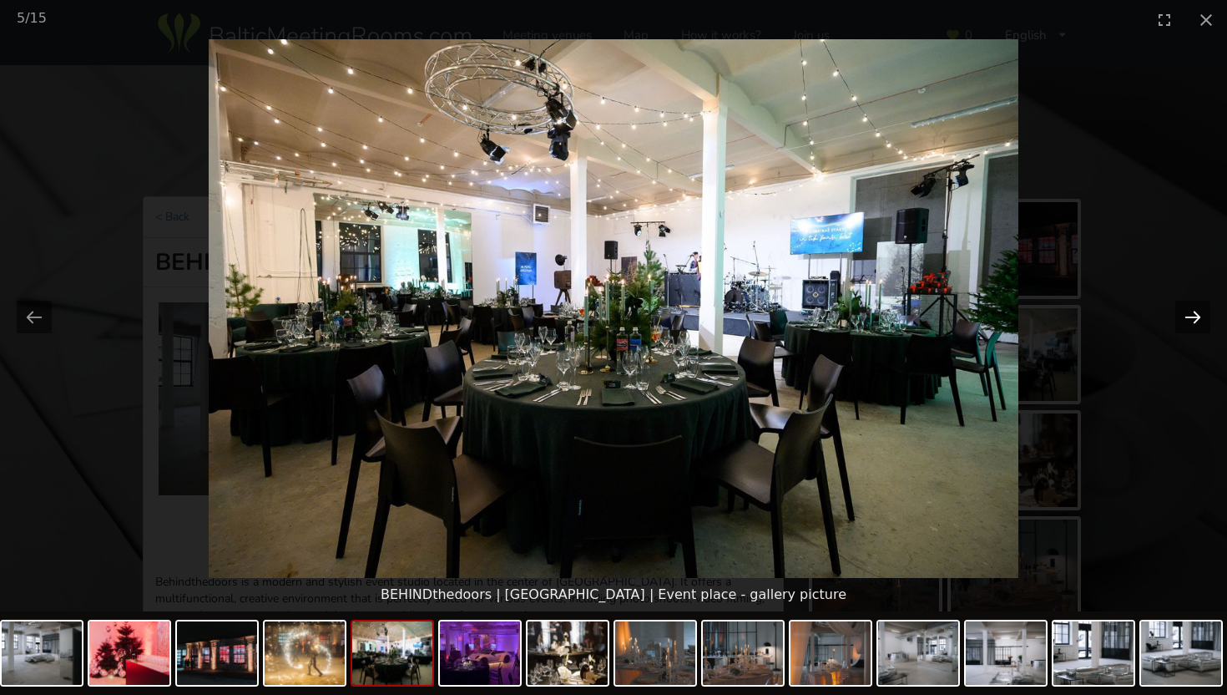
click at [1200, 316] on button "Next slide" at bounding box center [1192, 317] width 35 height 33
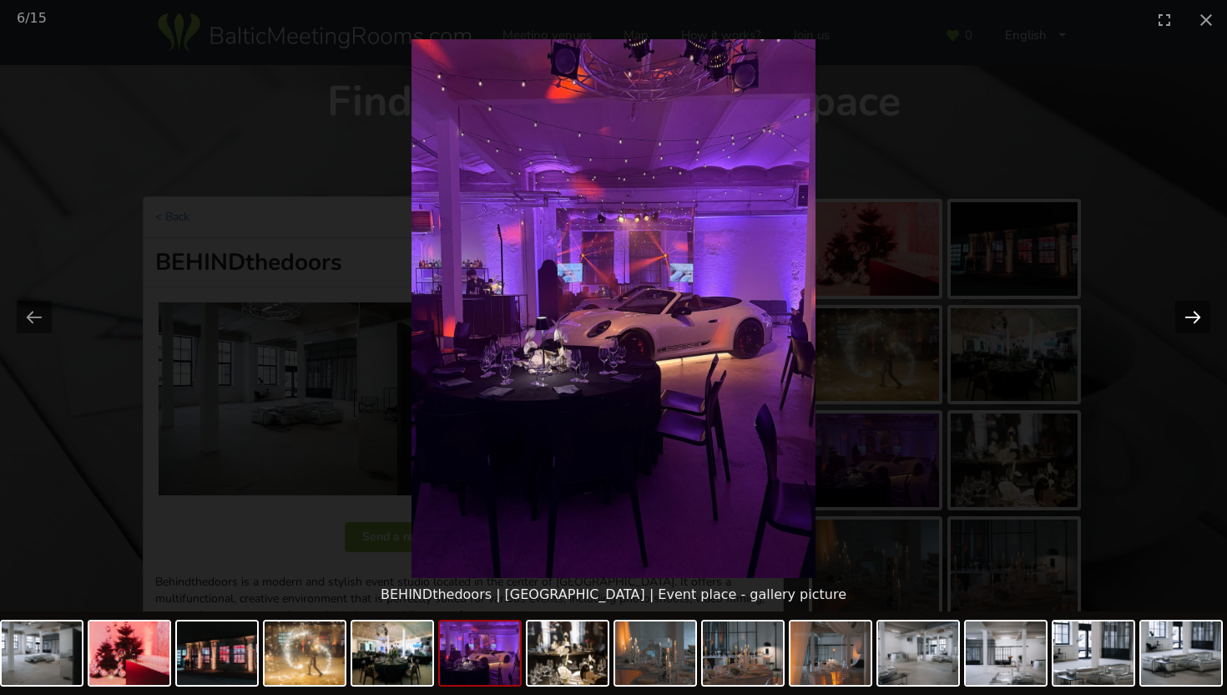
click at [1200, 316] on button "Next slide" at bounding box center [1192, 317] width 35 height 33
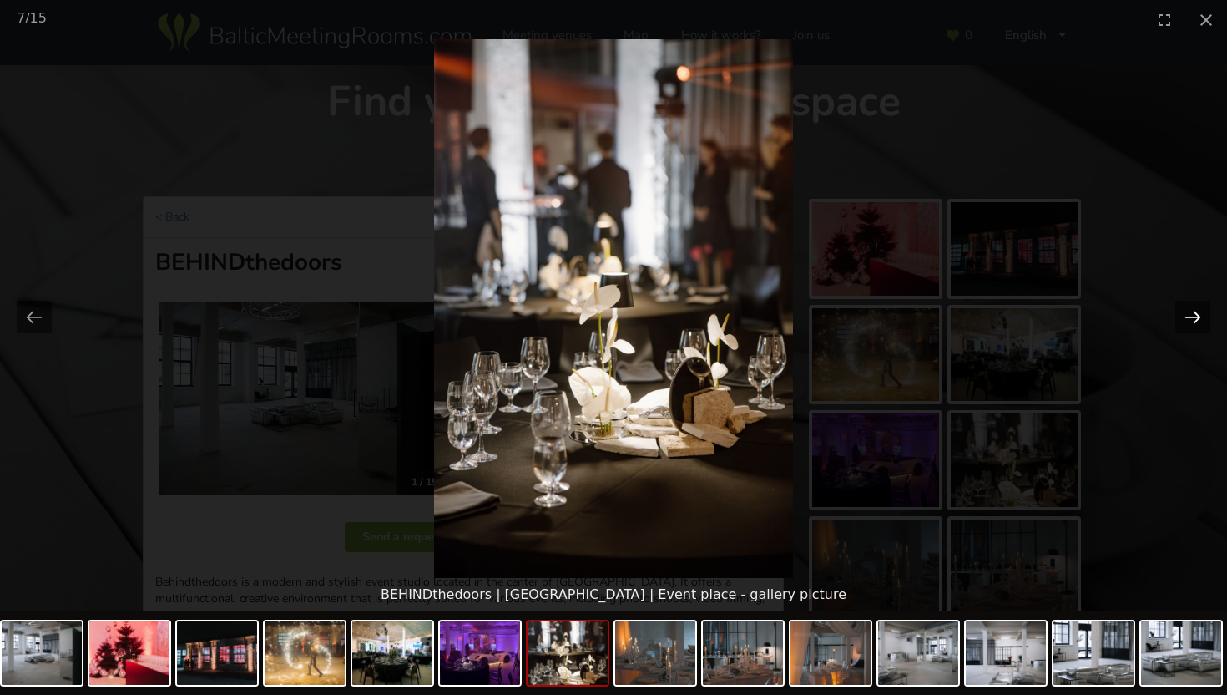
click at [1200, 316] on button "Next slide" at bounding box center [1192, 317] width 35 height 33
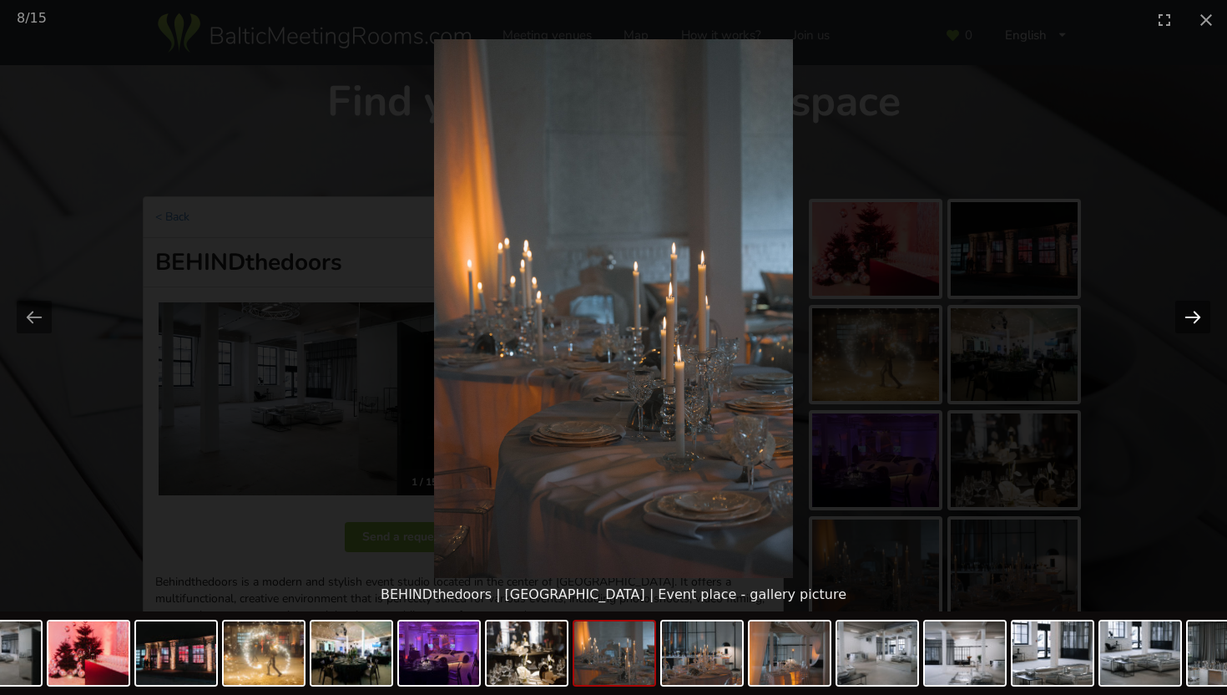
click at [1200, 316] on button "Next slide" at bounding box center [1192, 317] width 35 height 33
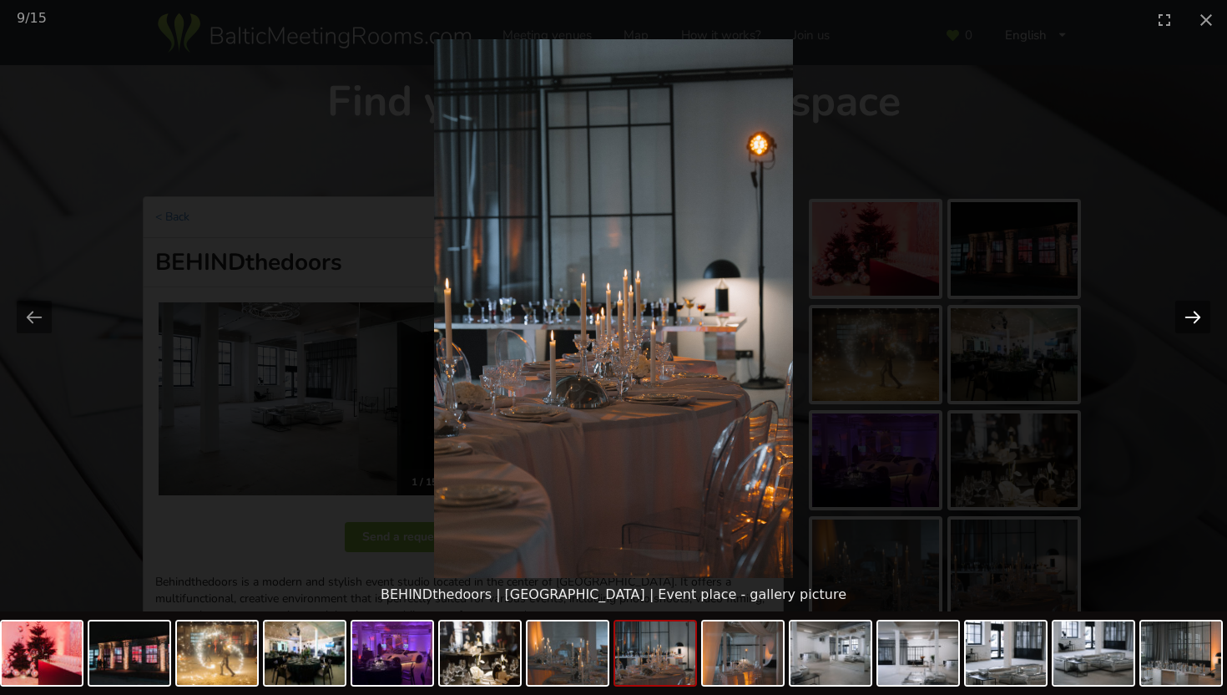
click at [1200, 316] on button "Next slide" at bounding box center [1192, 317] width 35 height 33
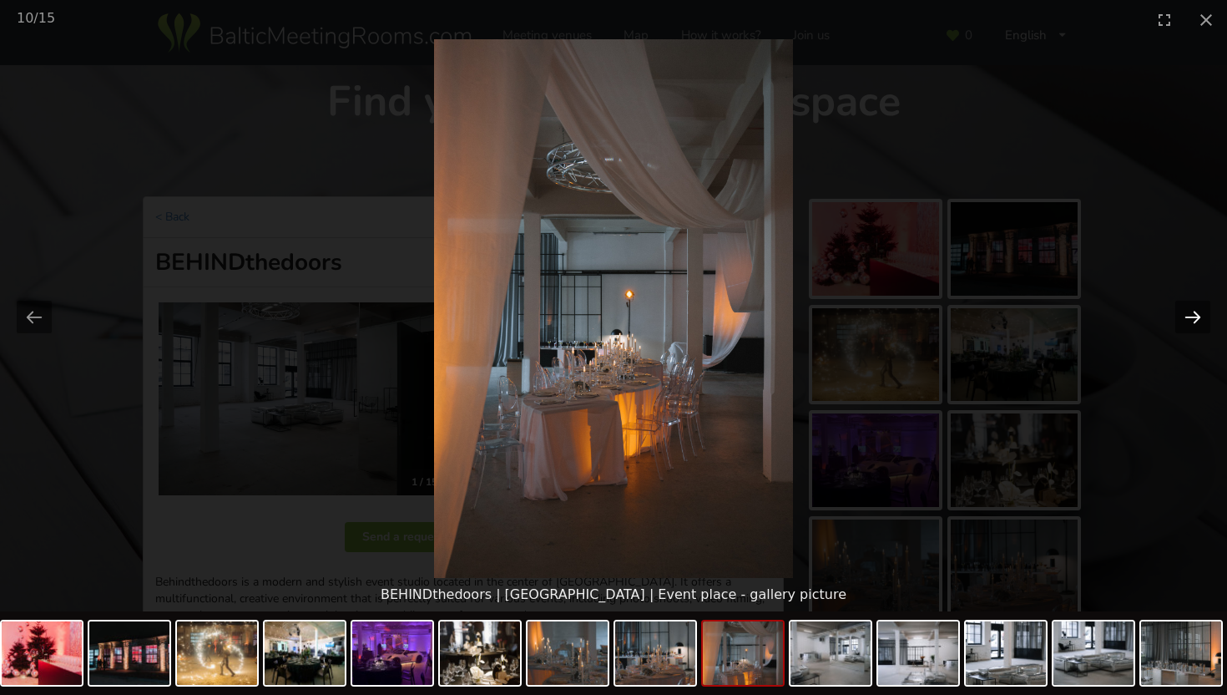
click at [1200, 316] on button "Next slide" at bounding box center [1192, 317] width 35 height 33
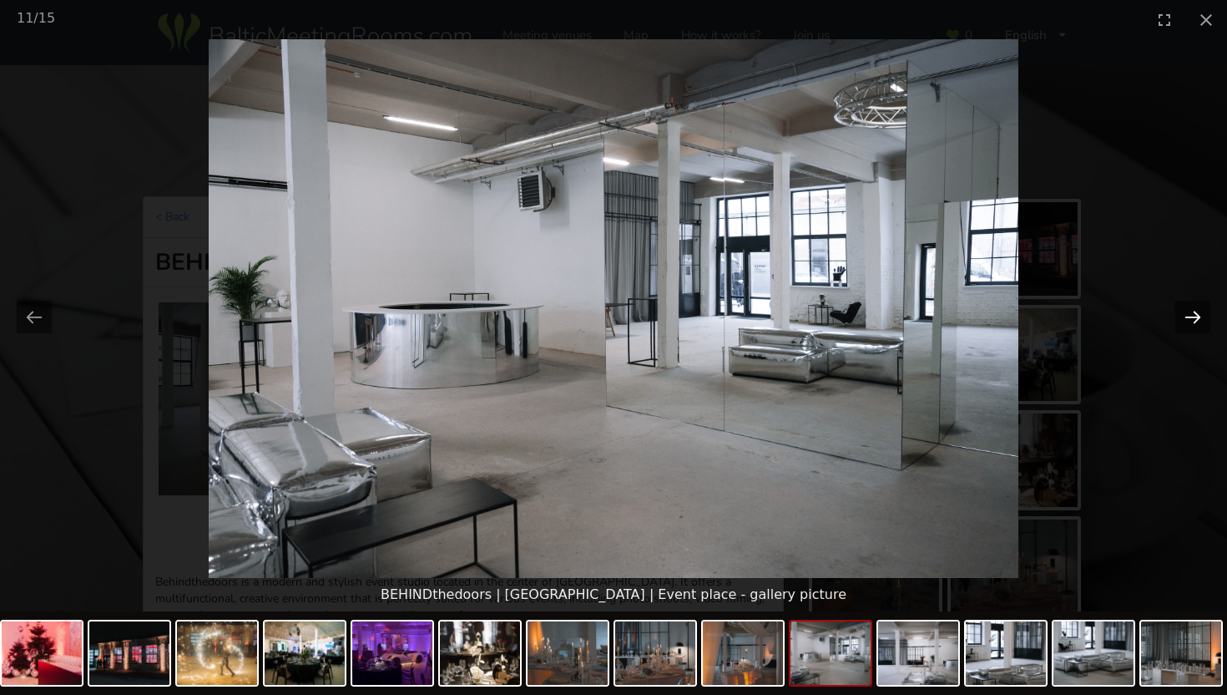
click at [1200, 316] on button "Next slide" at bounding box center [1192, 317] width 35 height 33
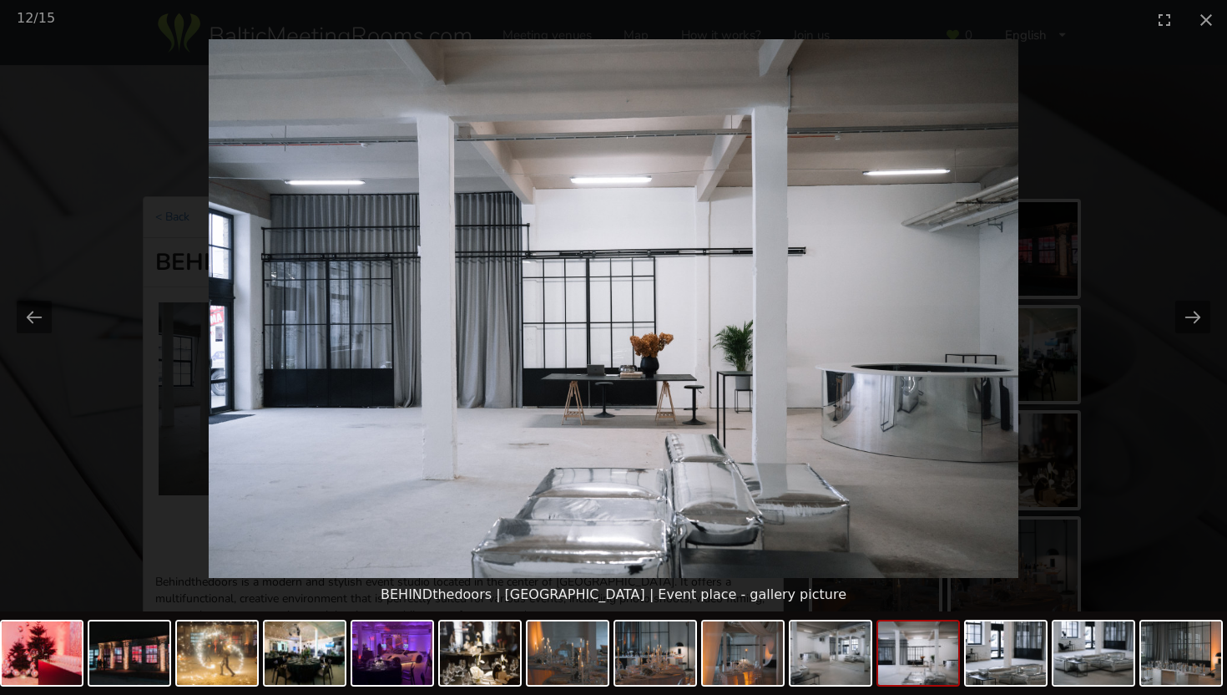
click at [1094, 300] on picture at bounding box center [613, 308] width 1227 height 538
